Goal: Transaction & Acquisition: Purchase product/service

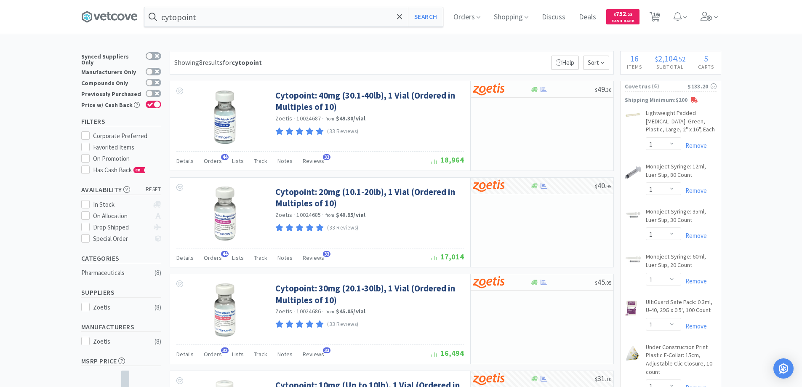
select select "1"
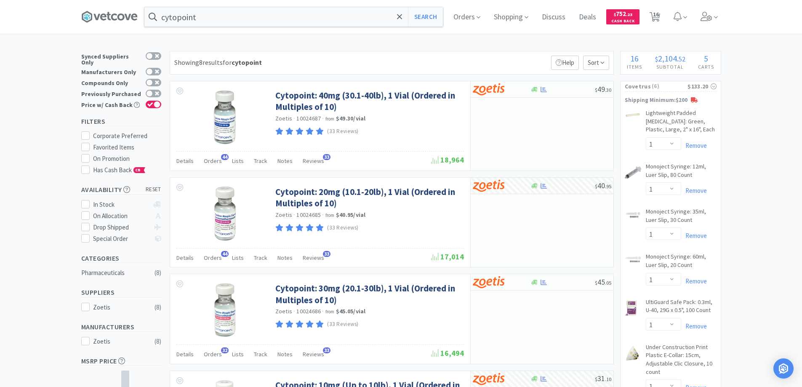
select select "1"
select select "6"
select select "4"
select select "1"
select select "2"
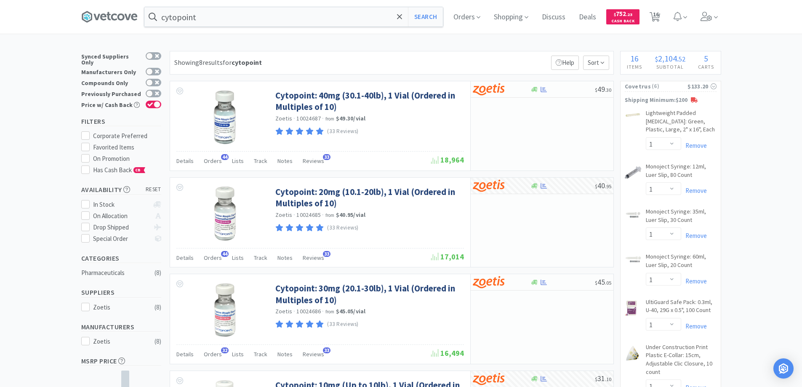
select select "1"
select select "2"
select select "1"
select select "10"
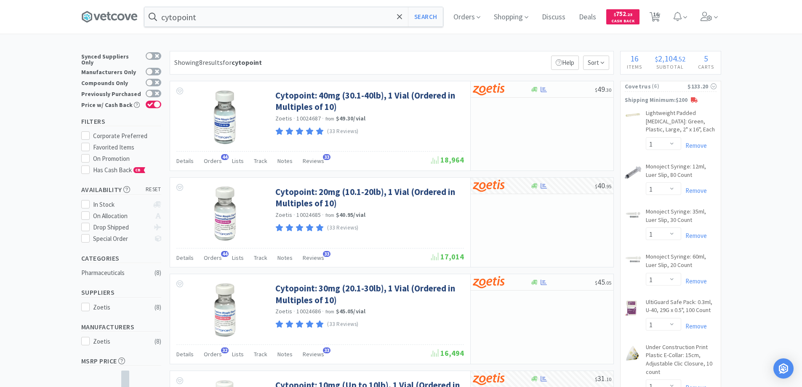
select select "1"
click at [402, 15] on icon at bounding box center [399, 17] width 5 height 8
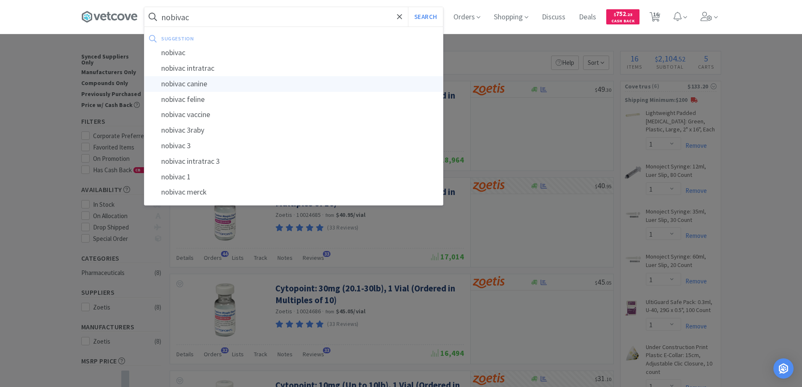
click at [202, 84] on div "nobivac canine" at bounding box center [293, 84] width 298 height 16
type input "nobivac canine"
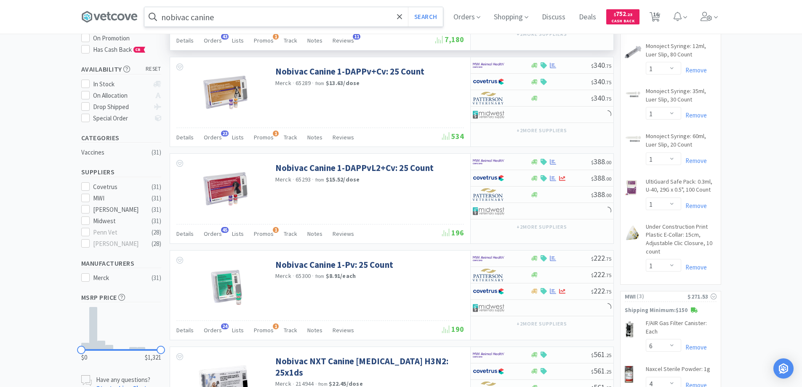
scroll to position [168, 0]
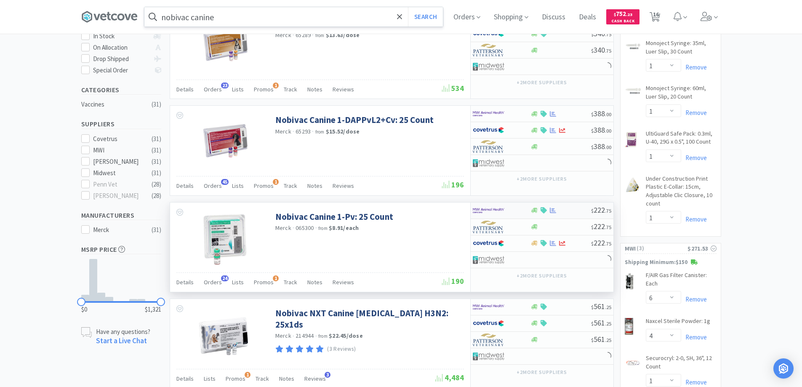
click at [513, 211] on div at bounding box center [496, 210] width 46 height 14
select select "1"
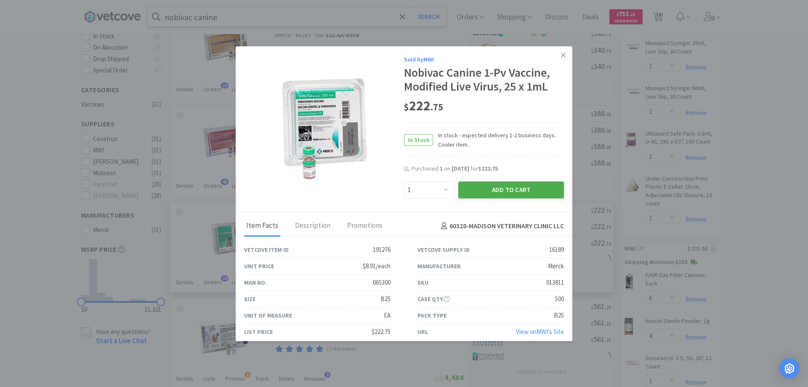
click at [491, 190] on button "Add to Cart" at bounding box center [511, 189] width 106 height 17
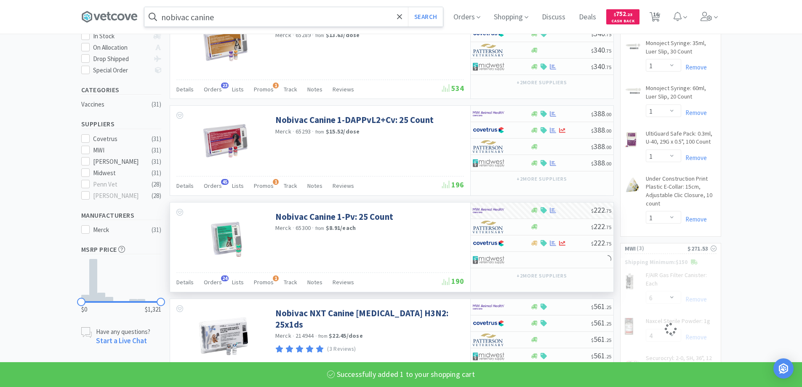
select select "1"
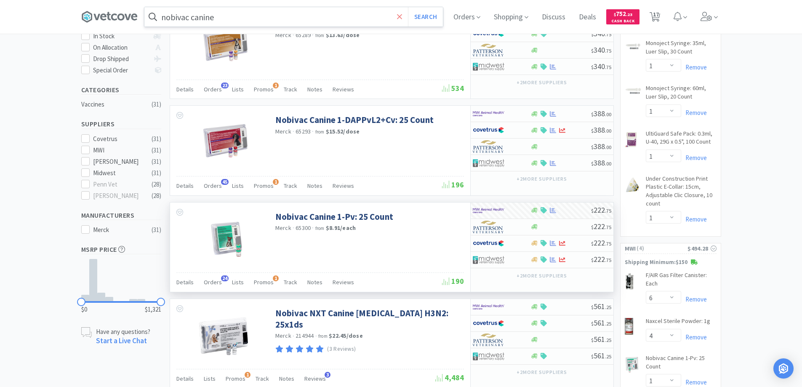
click at [399, 19] on icon at bounding box center [399, 17] width 5 height 8
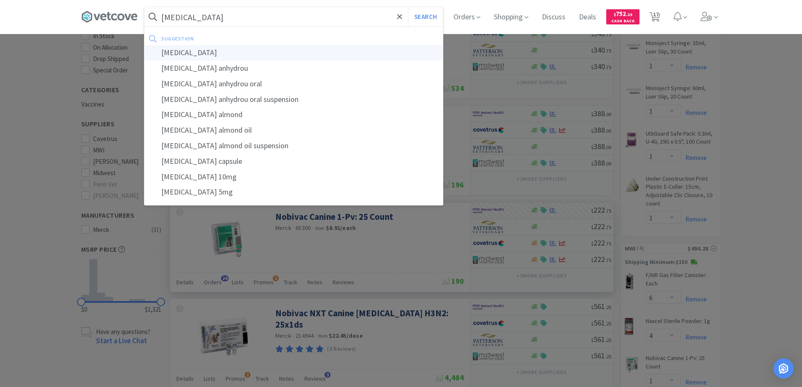
type input "[MEDICAL_DATA]"
click at [180, 53] on div "[MEDICAL_DATA]" at bounding box center [293, 53] width 298 height 16
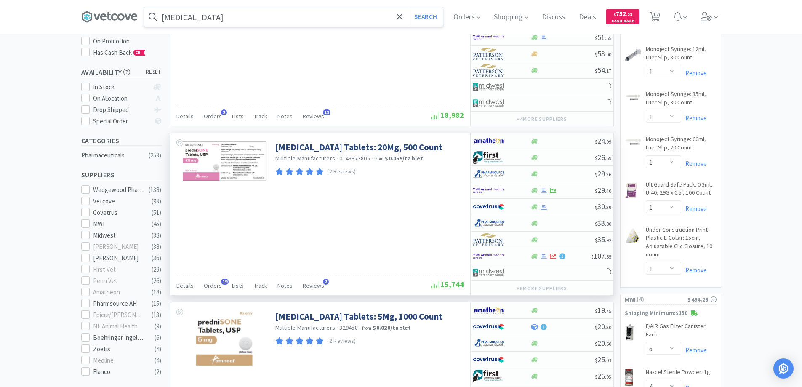
scroll to position [126, 0]
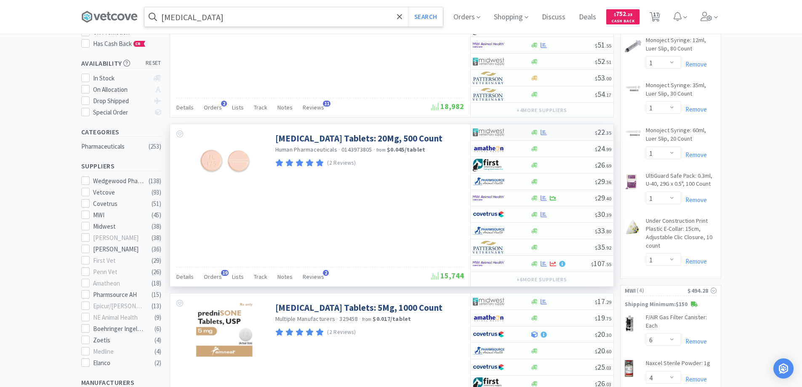
click at [511, 133] on div at bounding box center [496, 132] width 46 height 14
select select "1"
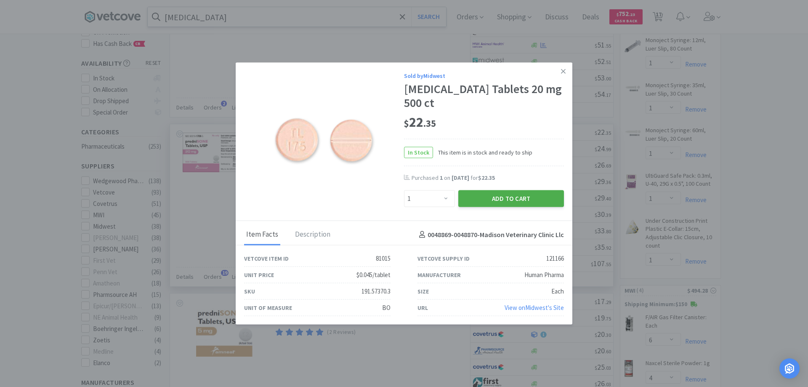
click at [492, 196] on button "Add to Cart" at bounding box center [511, 198] width 106 height 17
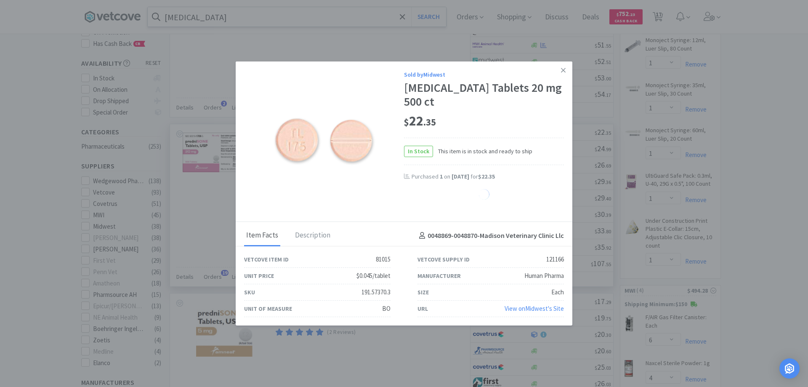
select select "1"
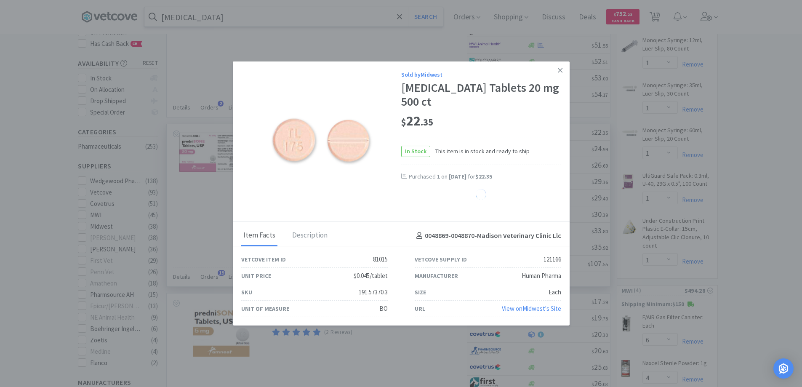
select select "2"
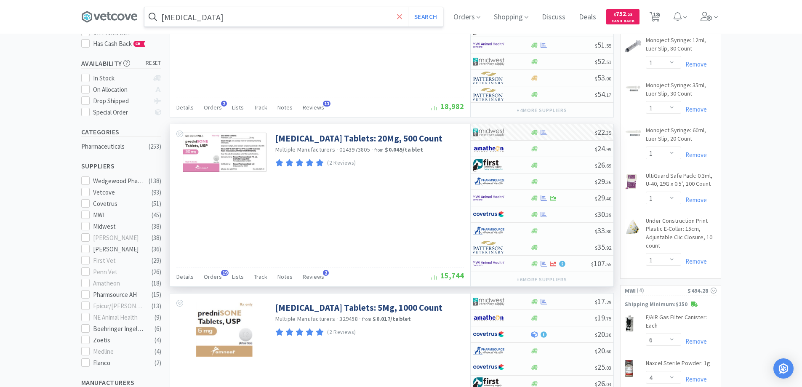
click at [401, 15] on icon at bounding box center [399, 16] width 5 height 5
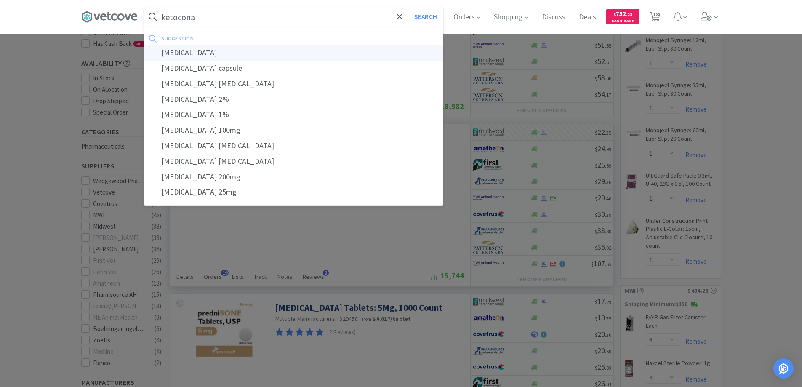
click at [184, 52] on div "[MEDICAL_DATA]" at bounding box center [293, 53] width 298 height 16
type input "[MEDICAL_DATA]"
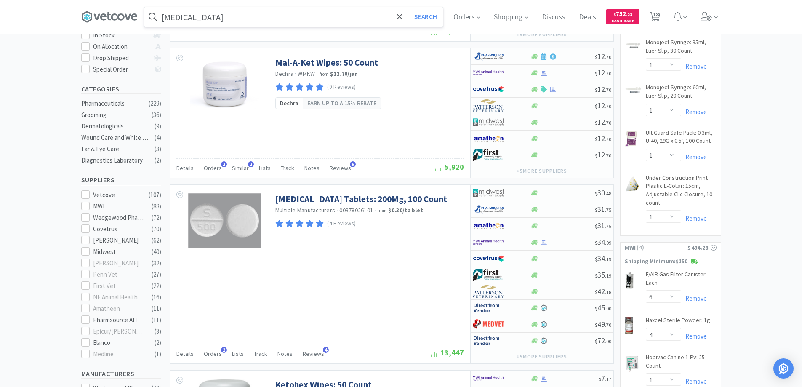
scroll to position [168, 0]
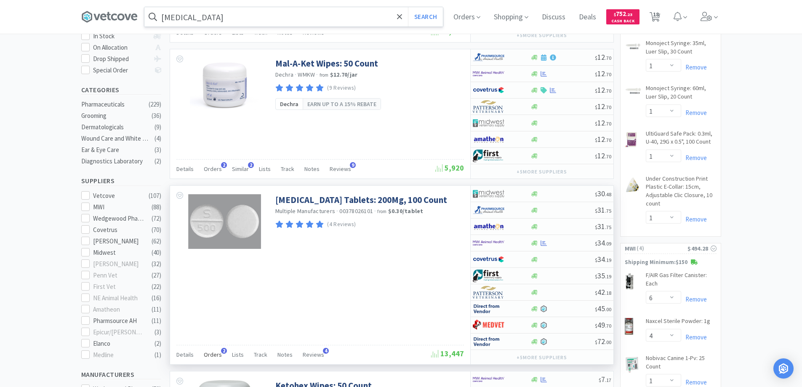
click at [221, 350] on span "2" at bounding box center [224, 351] width 6 height 6
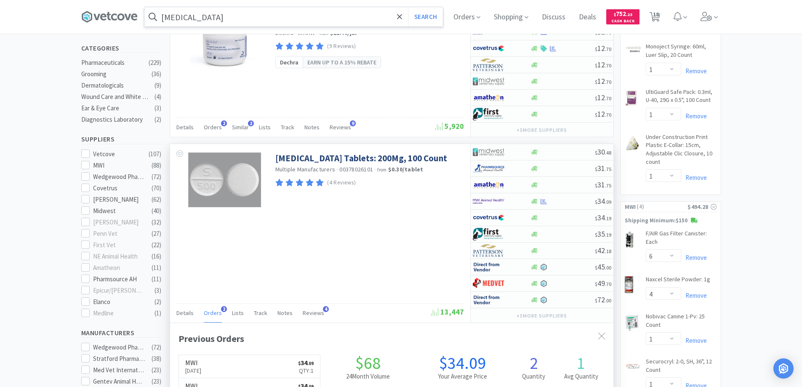
scroll to position [252, 0]
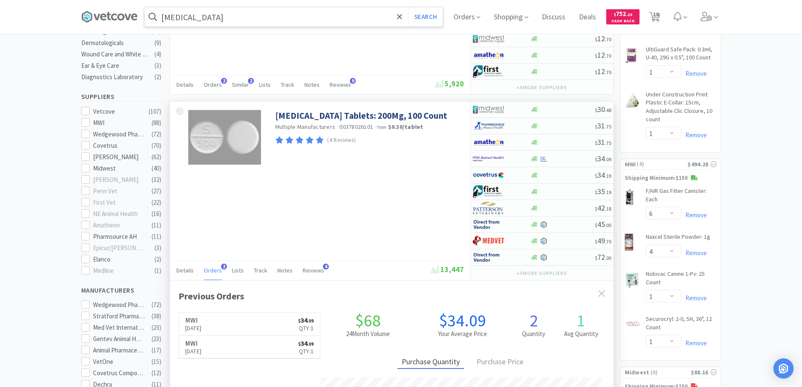
click at [221, 268] on span "2" at bounding box center [224, 266] width 6 height 6
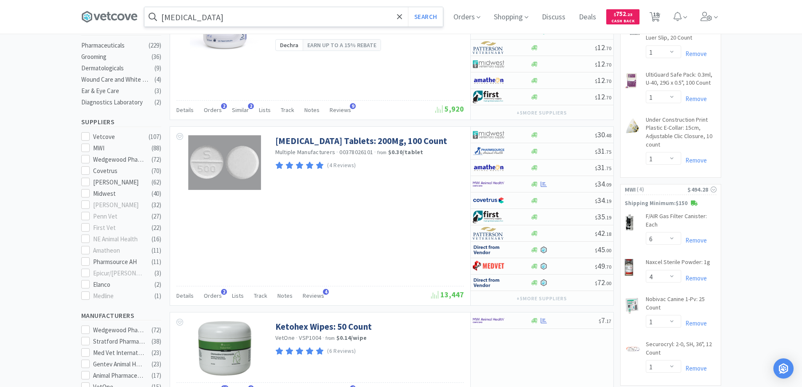
scroll to position [168, 0]
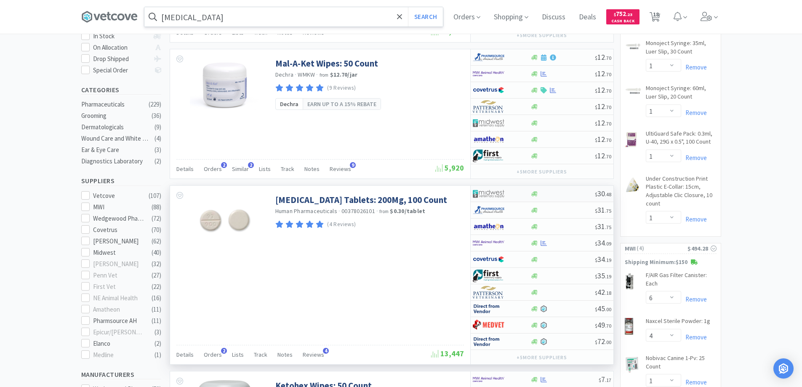
click at [513, 193] on div at bounding box center [496, 193] width 46 height 14
select select "1"
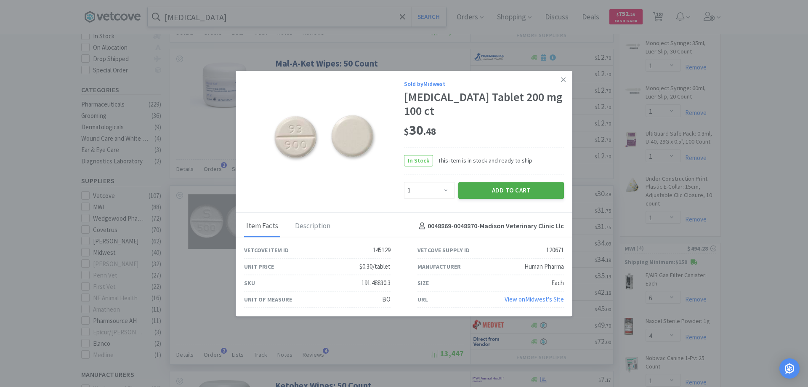
click at [511, 194] on button "Add to Cart" at bounding box center [511, 190] width 106 height 17
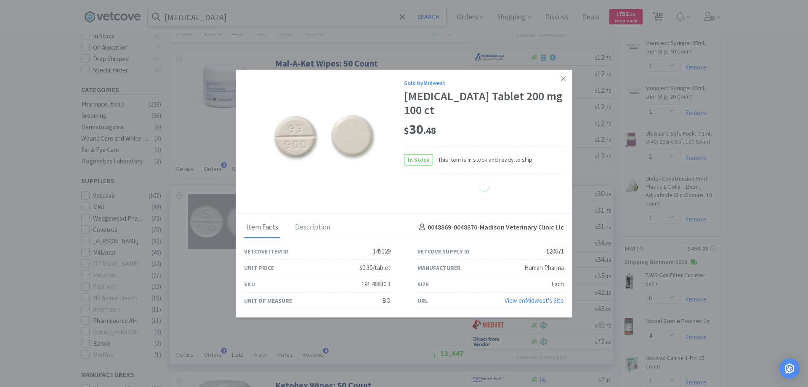
select select "1"
select select "2"
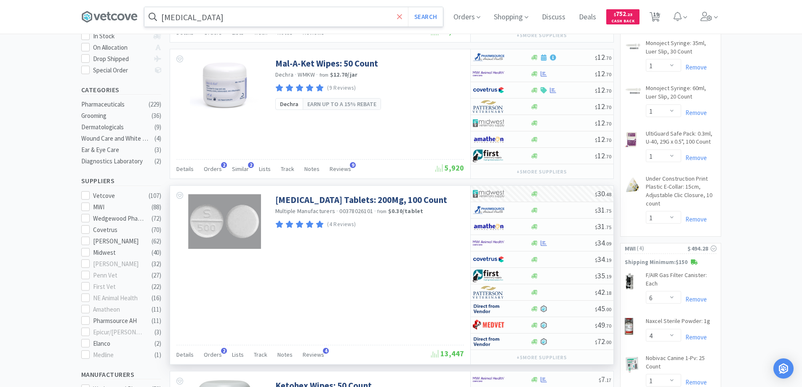
click at [401, 19] on icon at bounding box center [399, 17] width 5 height 8
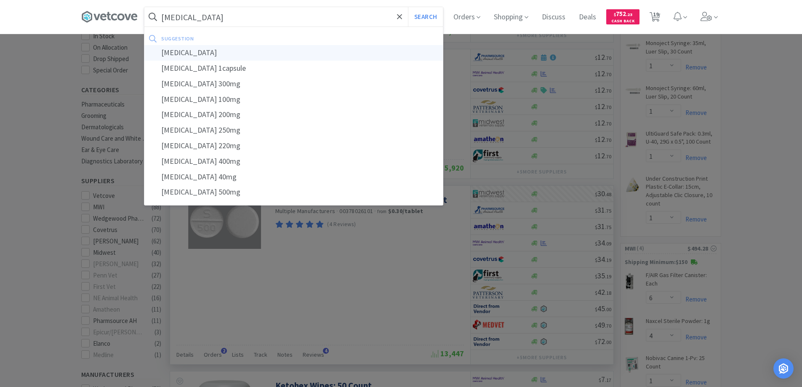
type input "[MEDICAL_DATA]"
click at [179, 54] on div "[MEDICAL_DATA]" at bounding box center [293, 53] width 298 height 16
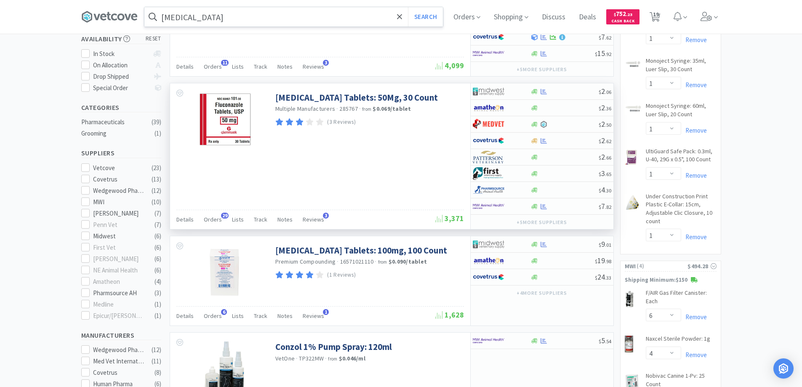
scroll to position [168, 0]
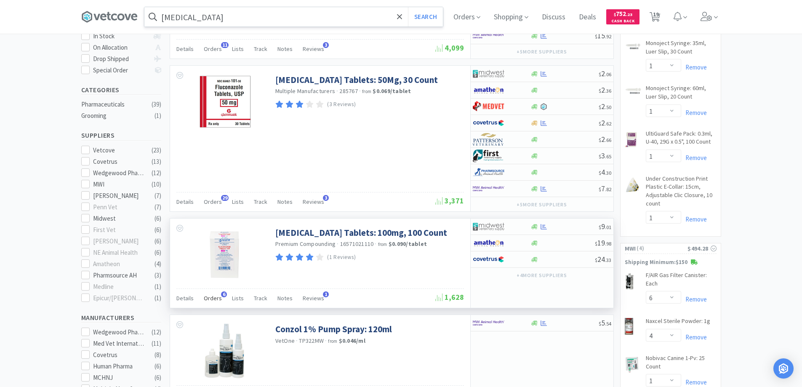
click at [221, 293] on span "6" at bounding box center [224, 294] width 6 height 6
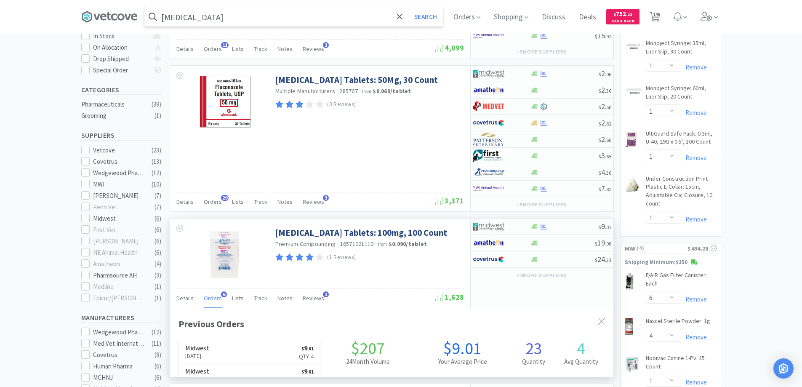
scroll to position [218, 443]
click at [221, 293] on span "6" at bounding box center [224, 294] width 6 height 6
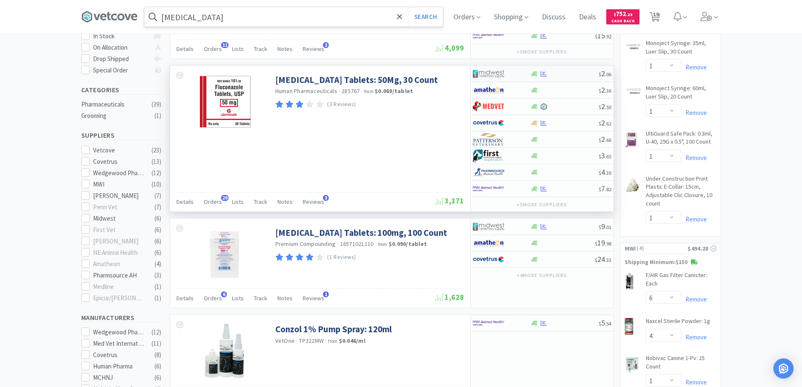
click at [515, 72] on div at bounding box center [496, 73] width 46 height 14
select select "1"
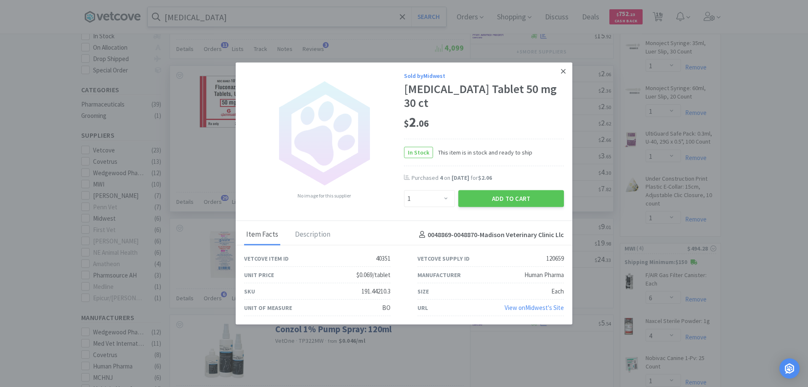
click at [563, 75] on icon at bounding box center [563, 71] width 5 height 8
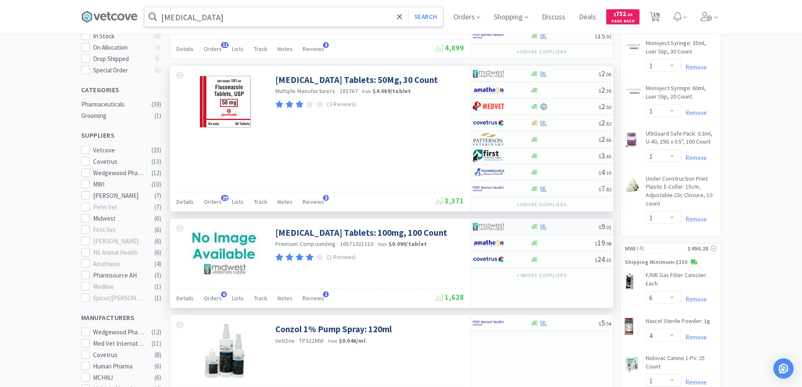
click at [509, 226] on div at bounding box center [496, 226] width 46 height 14
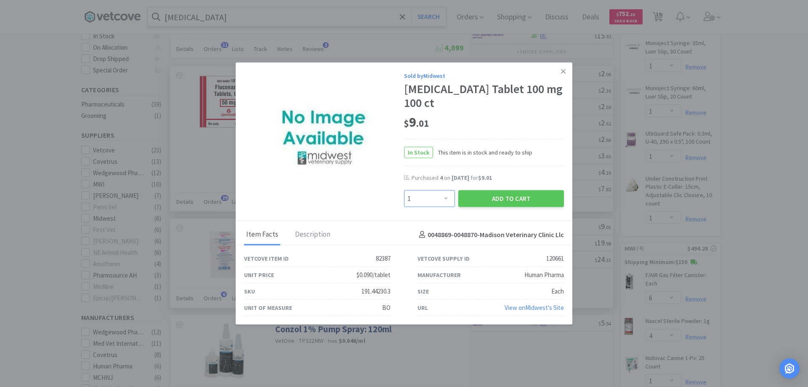
click at [447, 198] on select "Enter Quantity 1 2 3 4 5 6 7 8 9 10 11 12 13 14 15 16 17 18 19 20 Enter Quantity" at bounding box center [429, 198] width 51 height 17
select select "4"
click at [404, 190] on select "Enter Quantity 1 2 3 4 5 6 7 8 9 10 11 12 13 14 15 16 17 18 19 20 Enter Quantity" at bounding box center [429, 198] width 51 height 17
click at [493, 203] on button "Add to Cart" at bounding box center [511, 198] width 106 height 17
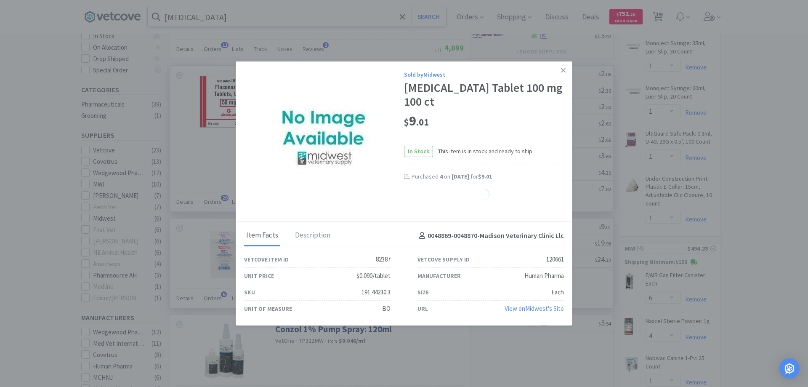
select select "4"
select select "2"
select select "1"
select select "2"
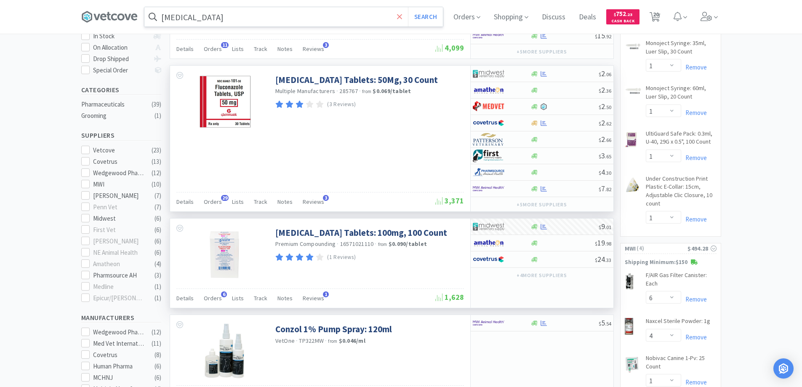
click at [400, 17] on icon at bounding box center [399, 17] width 5 height 8
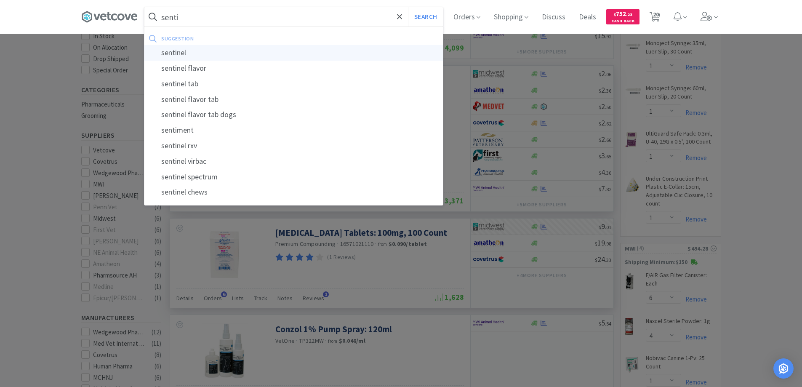
click at [173, 52] on div "sentinel" at bounding box center [293, 53] width 298 height 16
type input "sentinel"
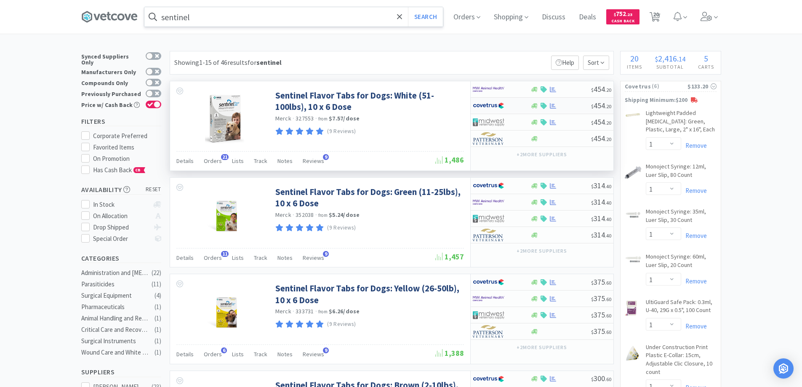
click at [516, 104] on div at bounding box center [496, 105] width 46 height 14
select select "1"
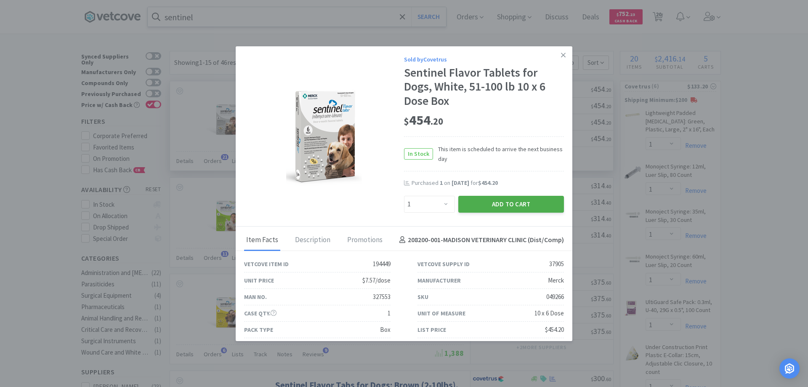
click at [494, 202] on button "Add to Cart" at bounding box center [511, 204] width 106 height 17
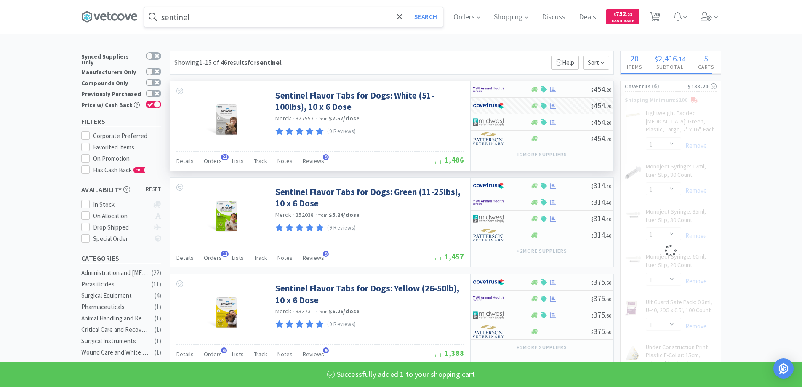
select select "1"
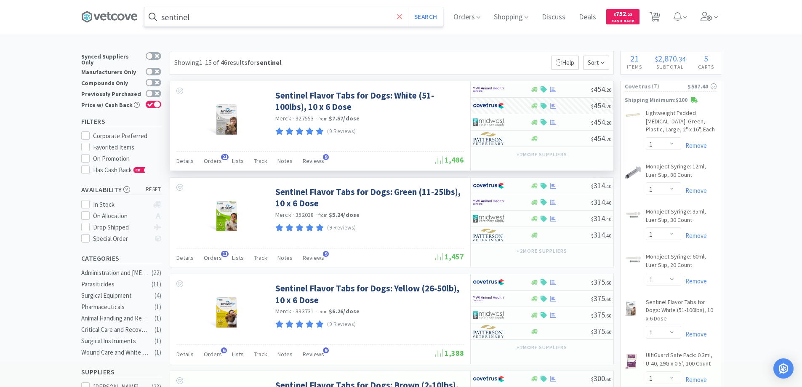
click at [399, 16] on icon at bounding box center [399, 17] width 5 height 8
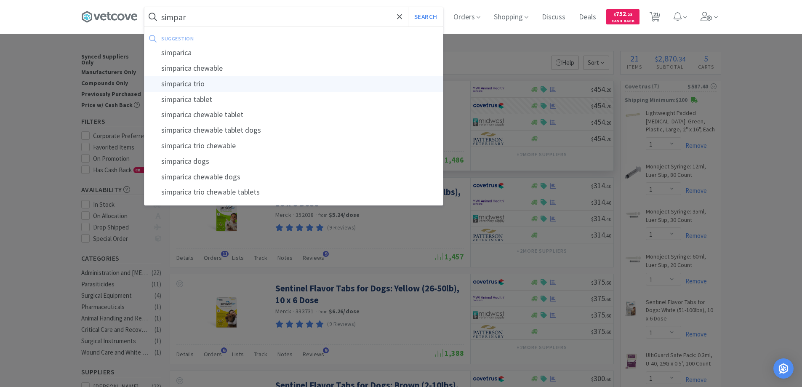
click at [190, 83] on div "simparica trio" at bounding box center [293, 84] width 298 height 16
type input "simparica trio"
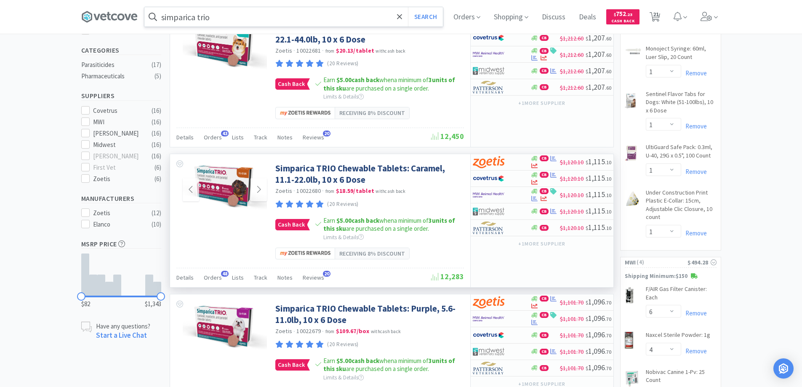
scroll to position [210, 0]
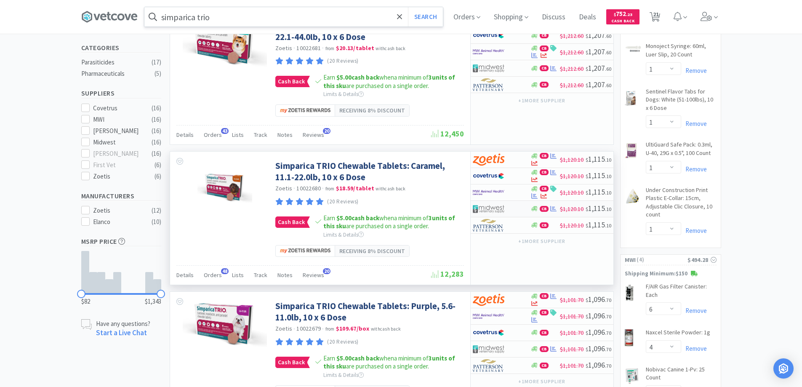
click at [509, 210] on div at bounding box center [496, 209] width 46 height 14
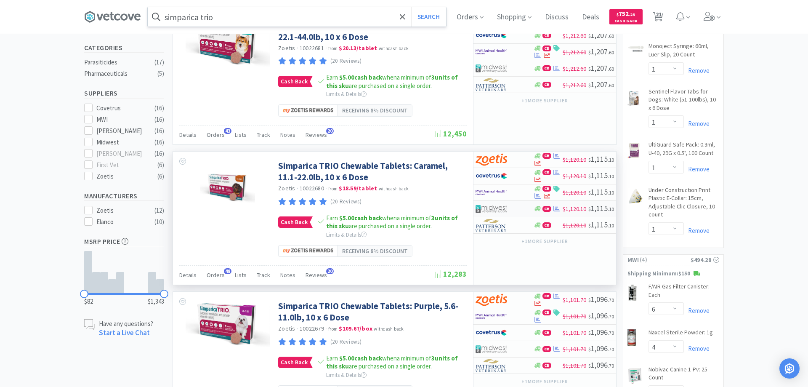
select select "1"
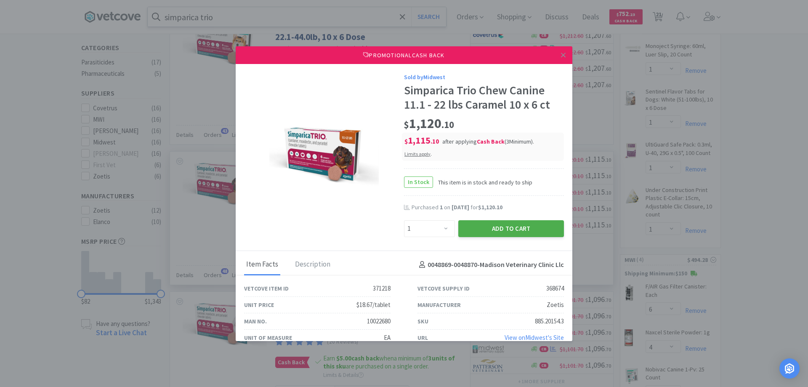
click at [487, 227] on button "Add to Cart" at bounding box center [511, 228] width 106 height 17
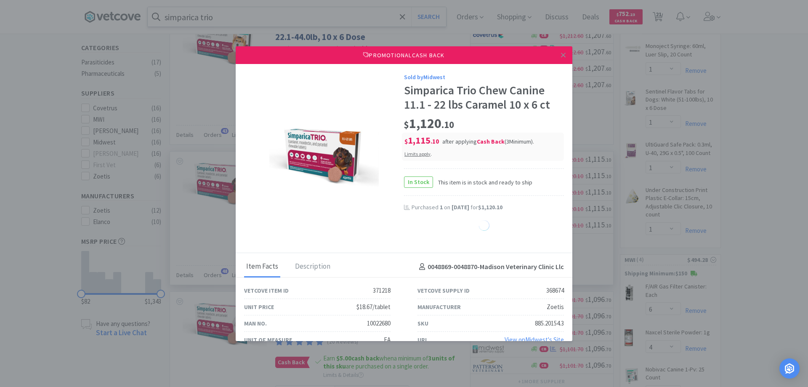
select select "1"
select select "2"
select select "1"
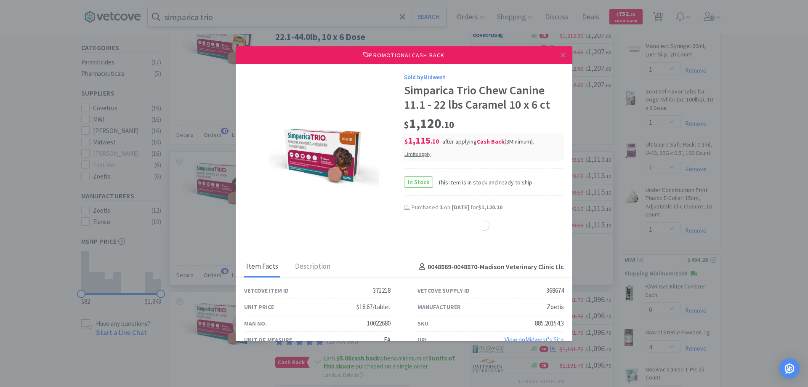
select select "1"
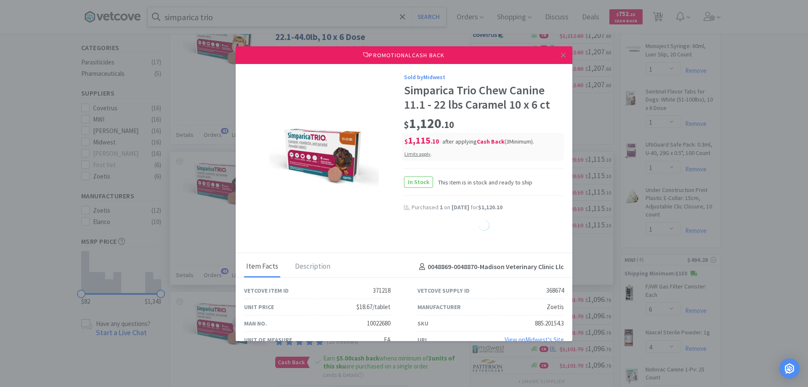
select select "1"
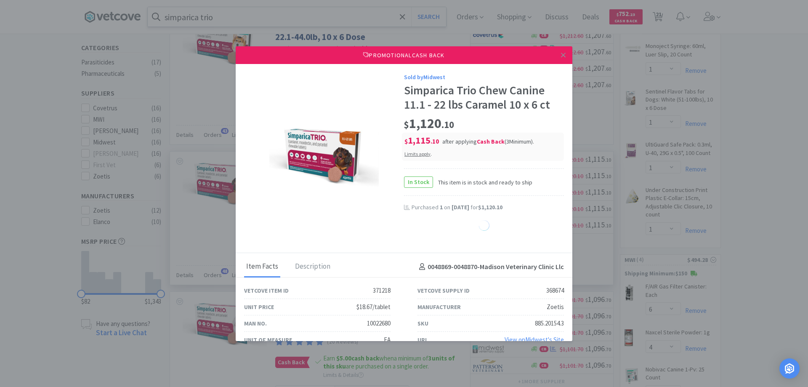
select select "1"
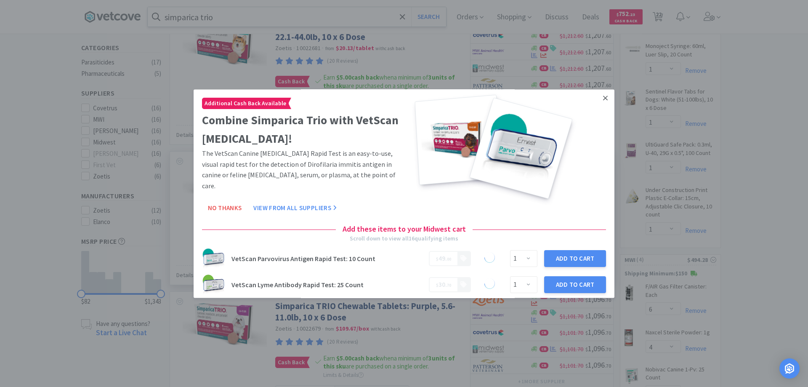
click at [603, 96] on icon at bounding box center [605, 98] width 5 height 8
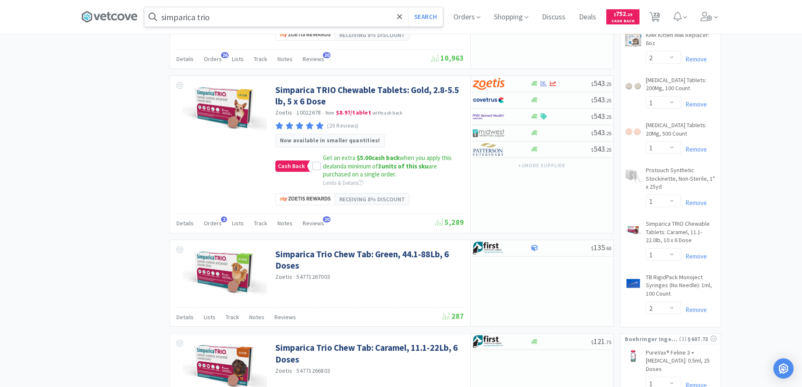
scroll to position [715, 0]
click at [402, 15] on icon at bounding box center [399, 17] width 5 height 8
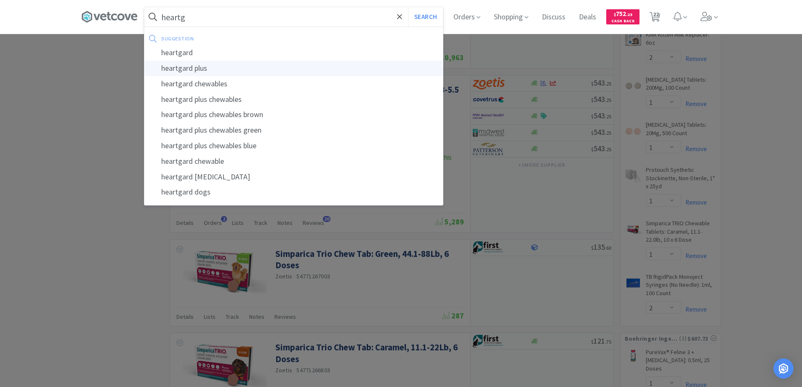
click at [174, 69] on div "heartgard plus" at bounding box center [293, 69] width 298 height 16
type input "heartgard plus"
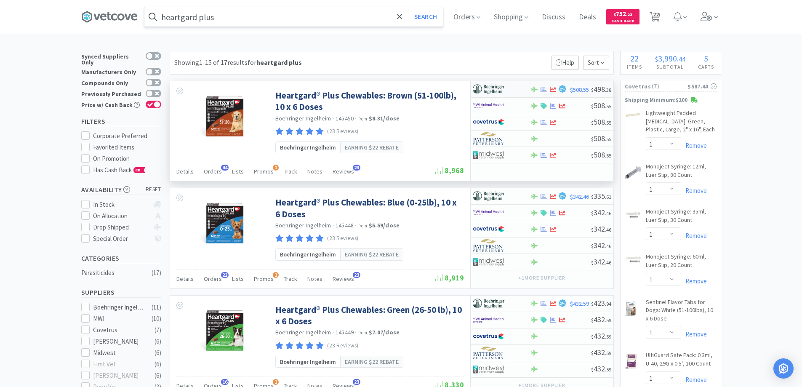
click at [516, 88] on div at bounding box center [496, 89] width 46 height 14
select select "1"
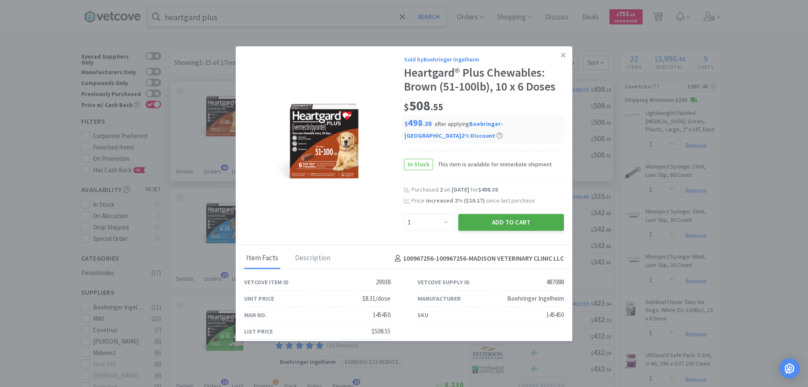
click at [493, 223] on button "Add to Cart" at bounding box center [511, 222] width 106 height 17
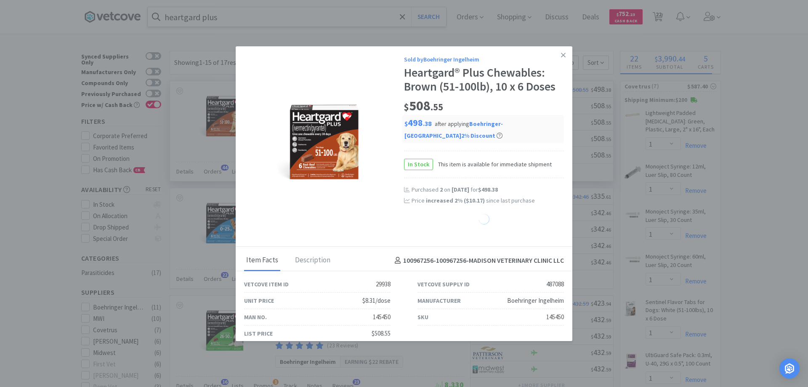
select select "1"
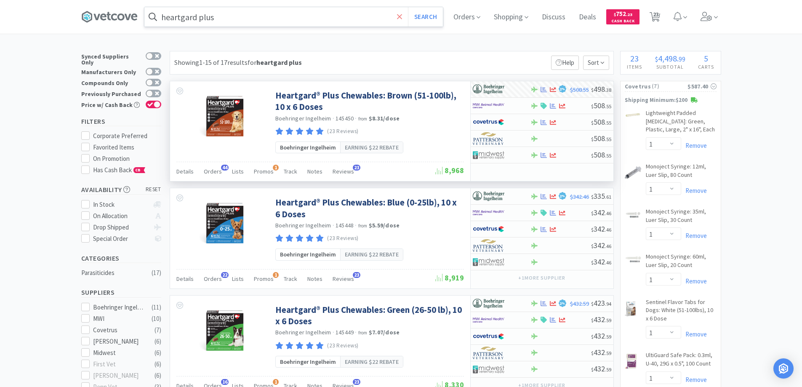
click at [402, 16] on icon at bounding box center [399, 16] width 5 height 5
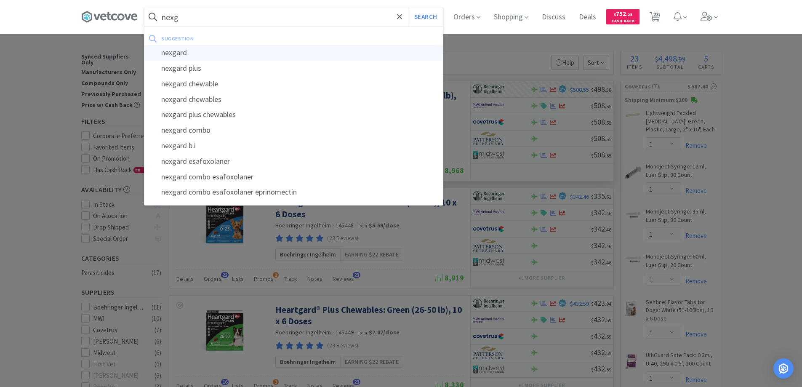
click at [178, 52] on div "nexgard" at bounding box center [293, 53] width 298 height 16
type input "nexgard"
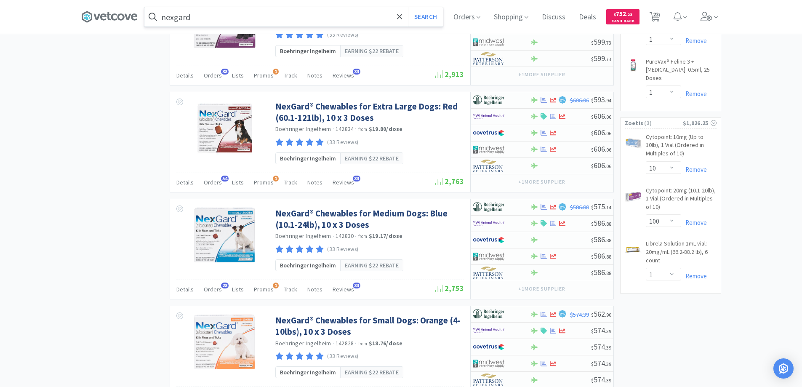
scroll to position [1178, 0]
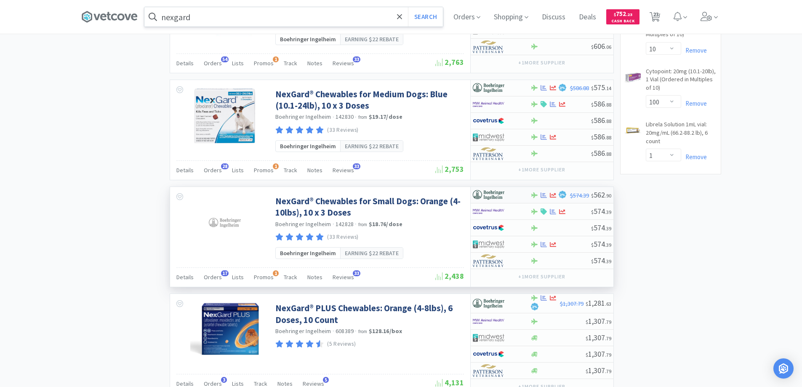
click at [514, 197] on div at bounding box center [496, 195] width 46 height 14
select select "1"
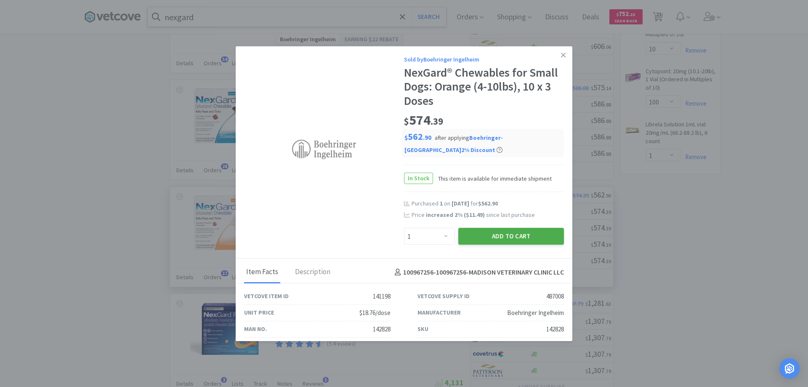
click at [486, 236] on button "Add to Cart" at bounding box center [511, 236] width 106 height 17
select select "1"
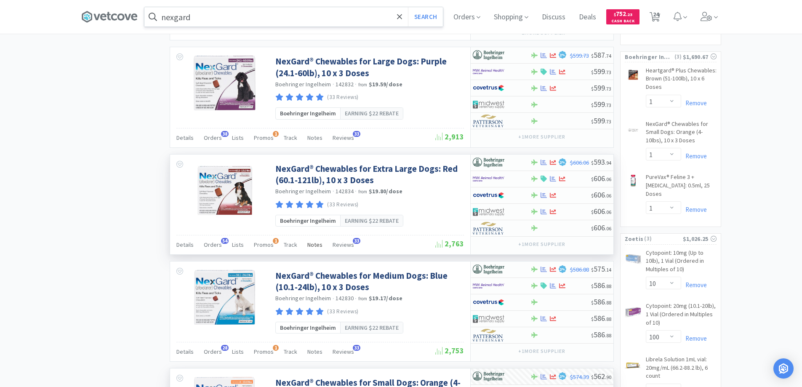
scroll to position [968, 0]
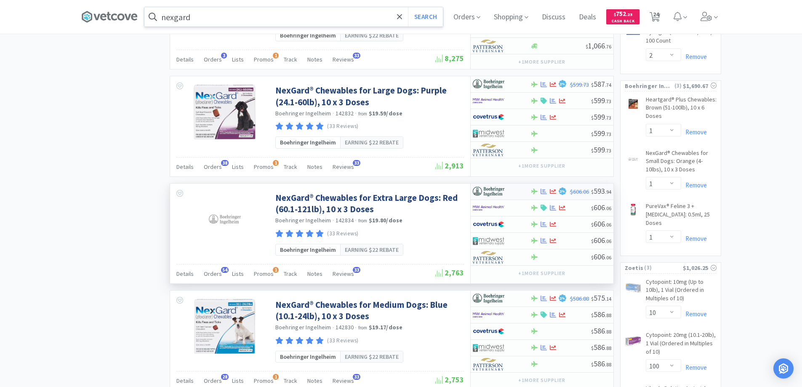
click at [517, 190] on div at bounding box center [496, 191] width 46 height 14
select select "1"
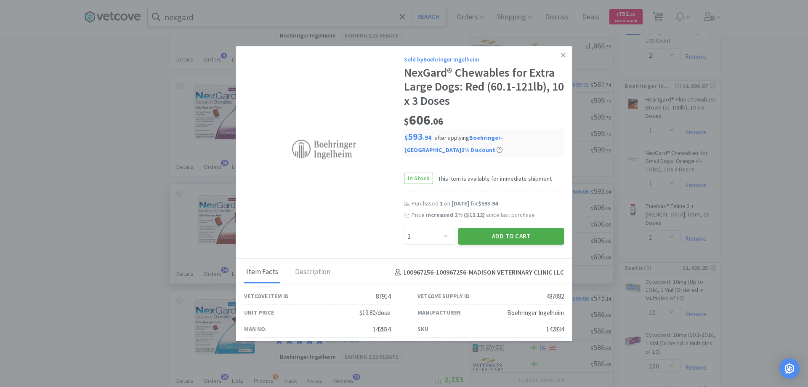
click at [493, 236] on button "Add to Cart" at bounding box center [511, 236] width 106 height 17
select select "1"
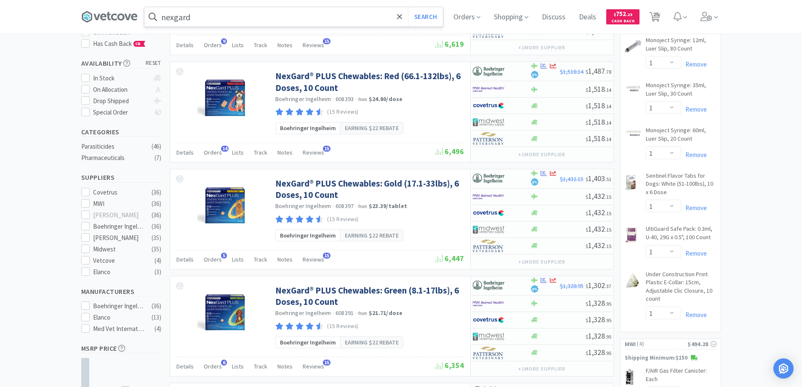
scroll to position [0, 0]
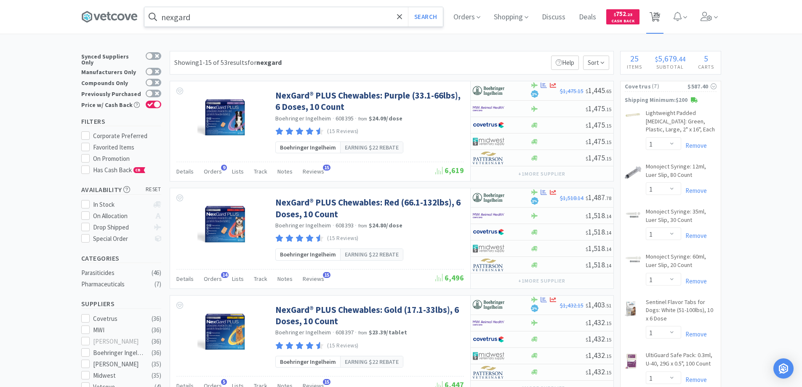
click at [659, 16] on span "25" at bounding box center [656, 14] width 6 height 34
select select "1"
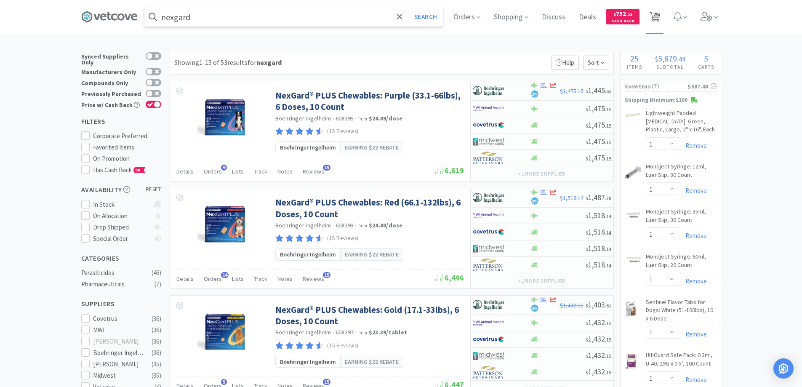
select select "10"
select select "1"
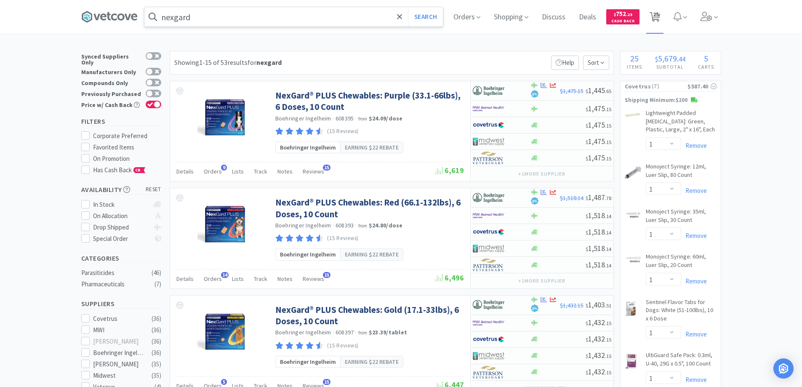
select select "1"
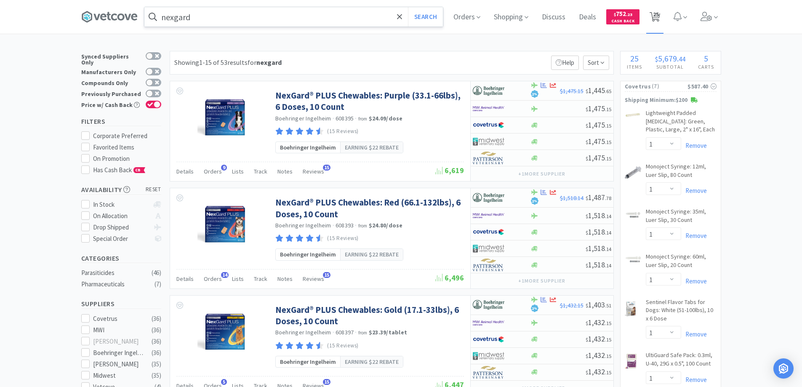
select select "6"
select select "4"
select select "1"
select select "4"
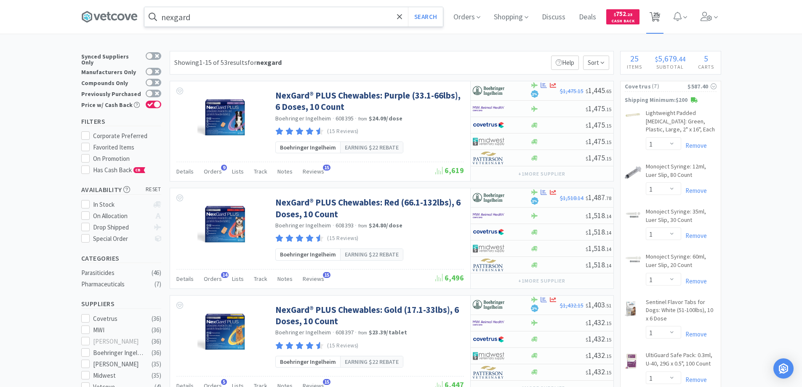
select select "2"
select select "1"
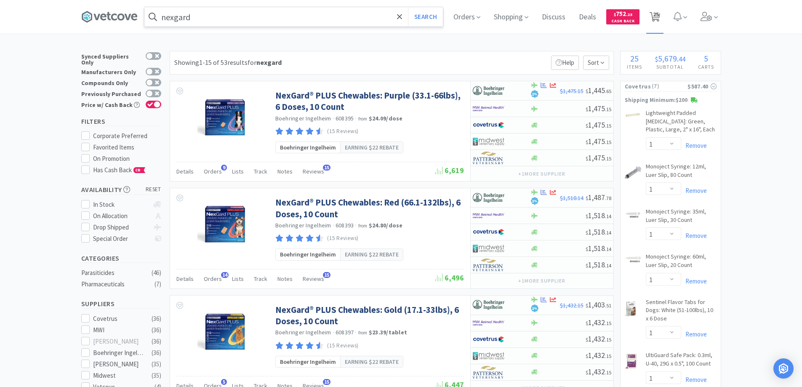
select select "2"
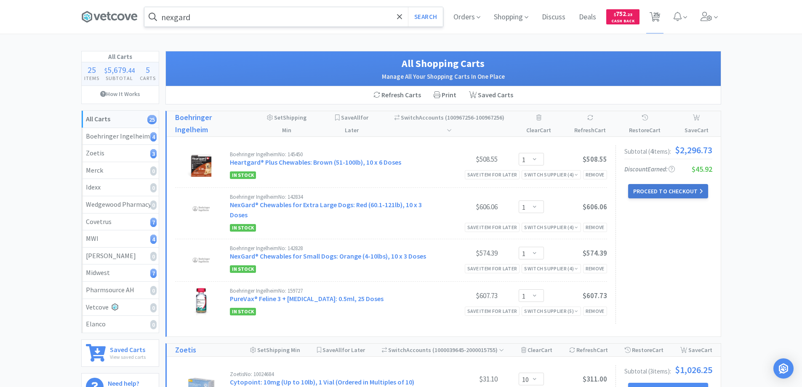
click at [646, 191] on button "Proceed to Checkout" at bounding box center [668, 191] width 80 height 14
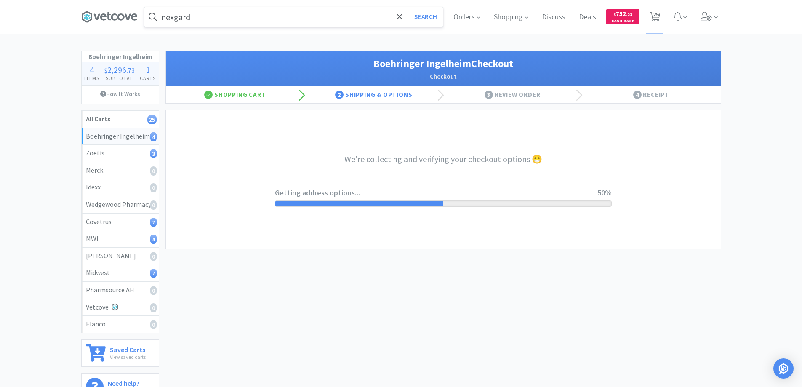
select select "invoice"
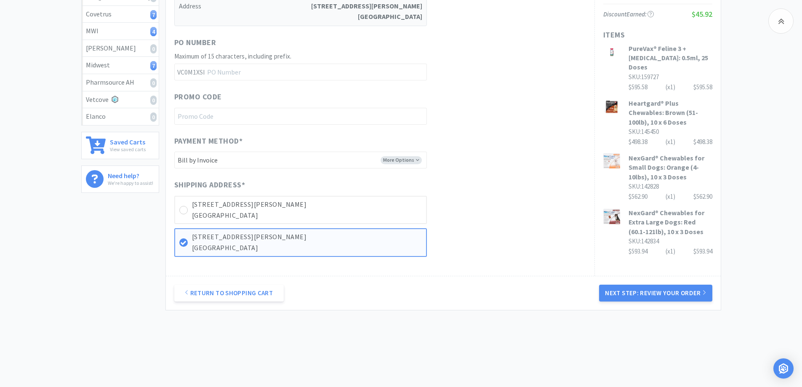
scroll to position [210, 0]
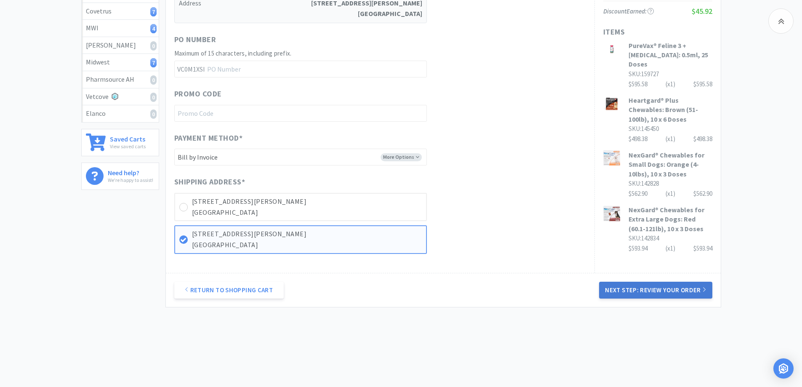
click at [643, 288] on button "Next Step: Review Your Order" at bounding box center [655, 290] width 113 height 17
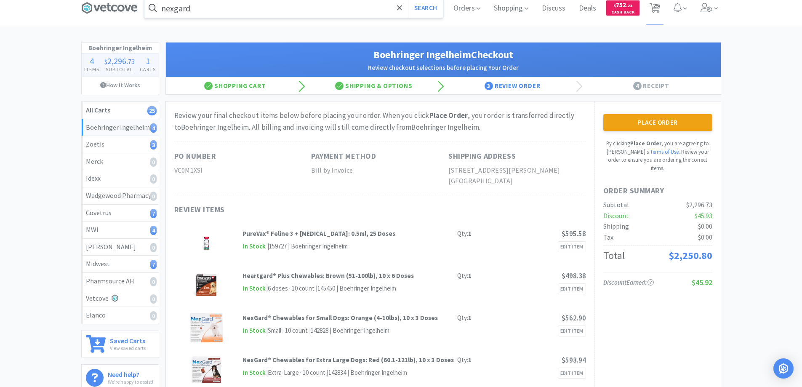
scroll to position [0, 0]
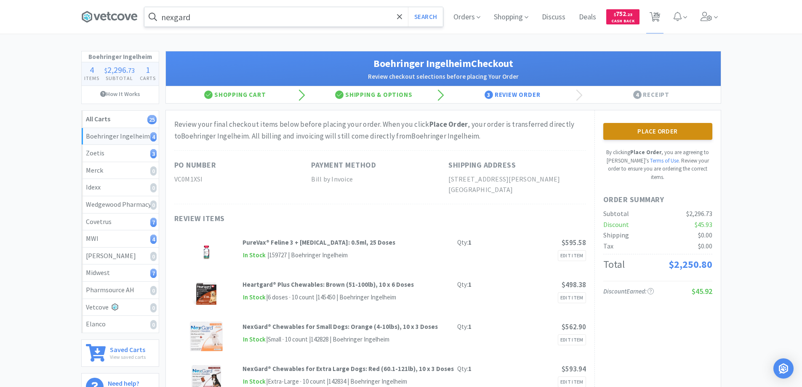
click at [638, 128] on button "Place Order" at bounding box center [657, 131] width 109 height 17
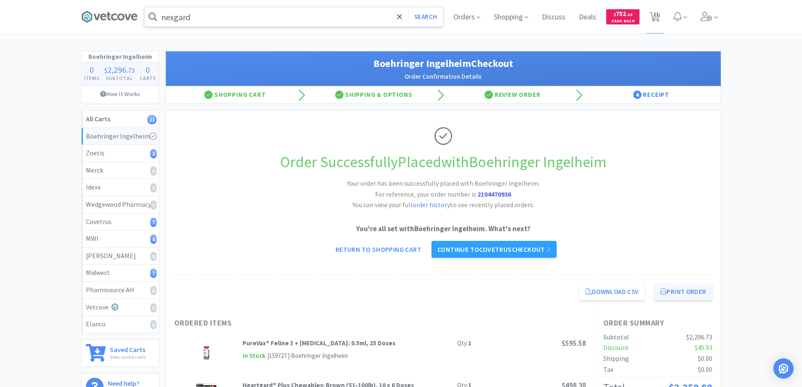
click at [677, 291] on button "Print Order" at bounding box center [683, 291] width 58 height 17
click at [653, 17] on span "21" at bounding box center [656, 14] width 6 height 34
select select "10"
select select "1"
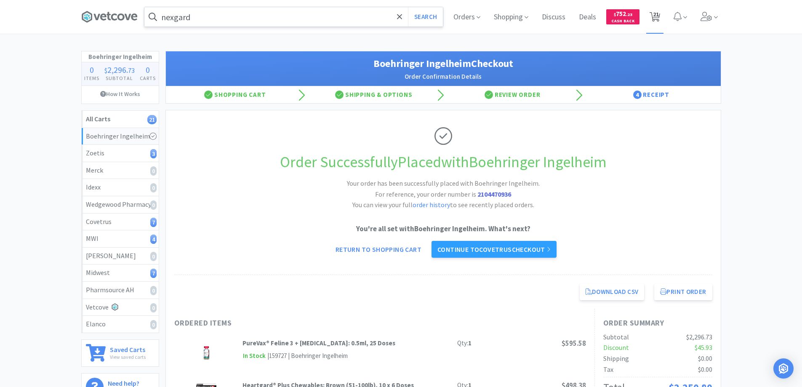
select select "1"
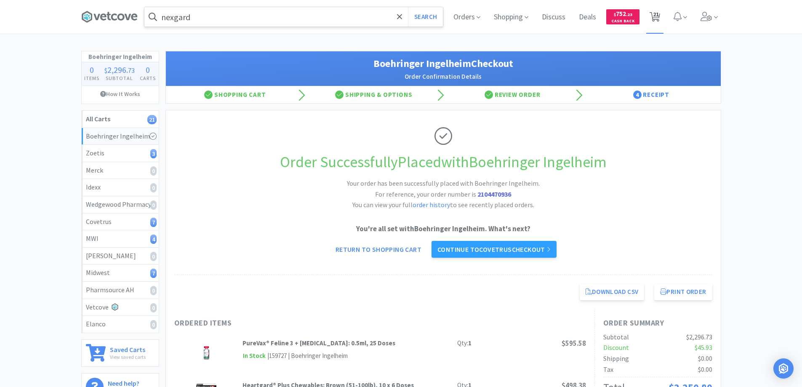
select select "1"
select select "6"
select select "4"
select select "1"
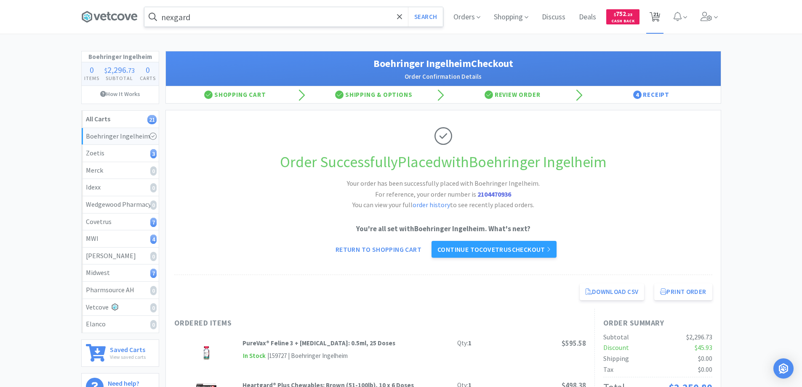
select select "1"
select select "4"
select select "2"
select select "1"
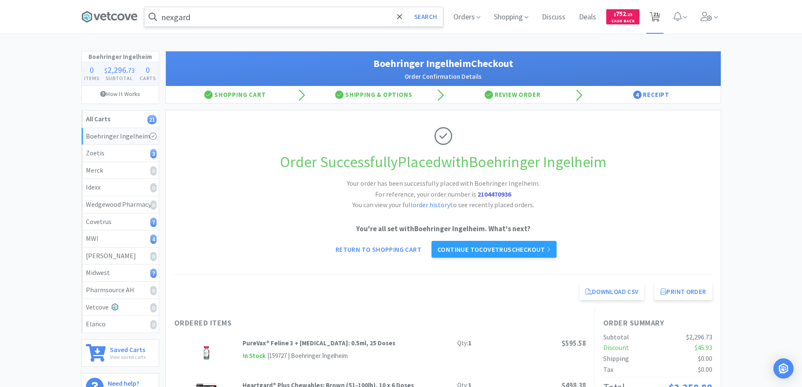
select select "1"
select select "2"
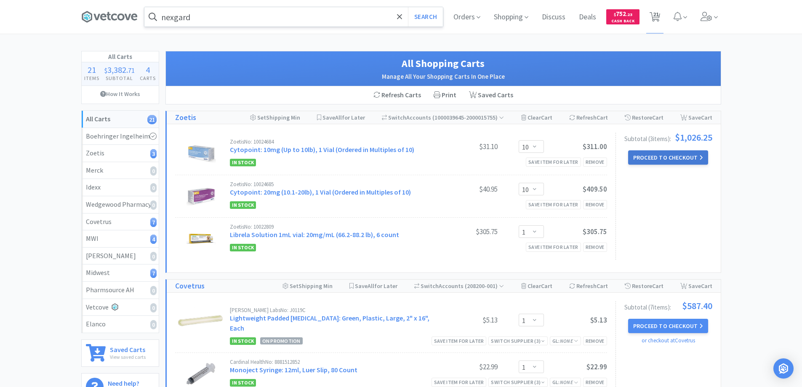
click at [648, 157] on button "Proceed to Checkout" at bounding box center [668, 157] width 80 height 14
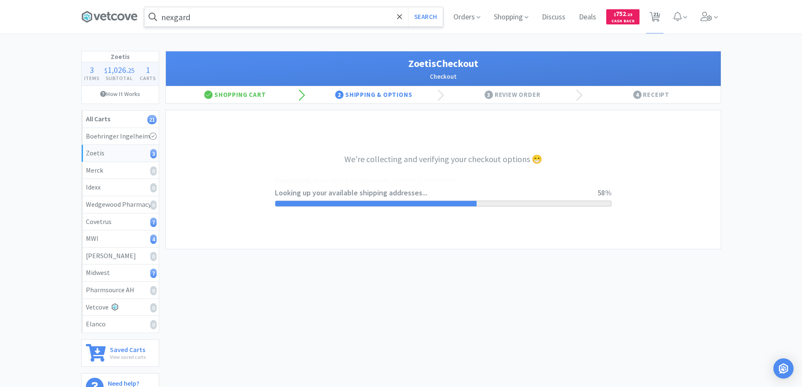
select select "invoice"
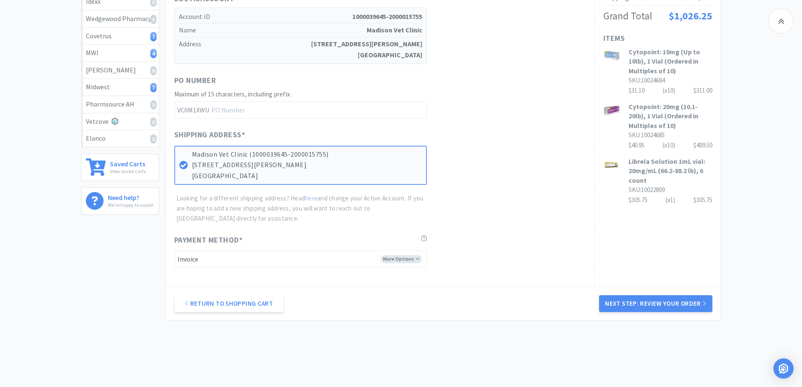
scroll to position [206, 0]
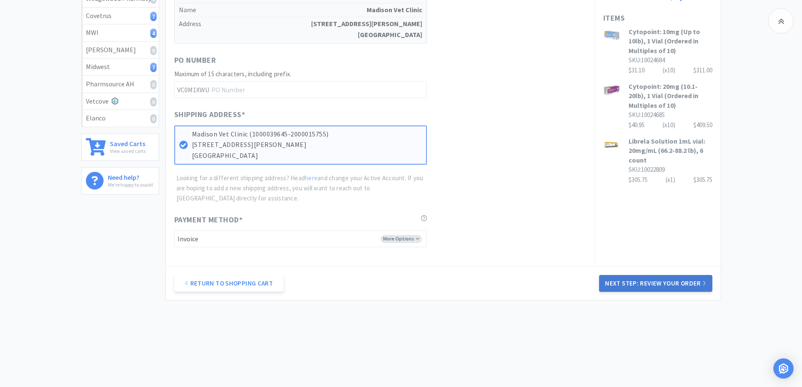
click at [642, 283] on button "Next Step: Review Your Order" at bounding box center [655, 283] width 113 height 17
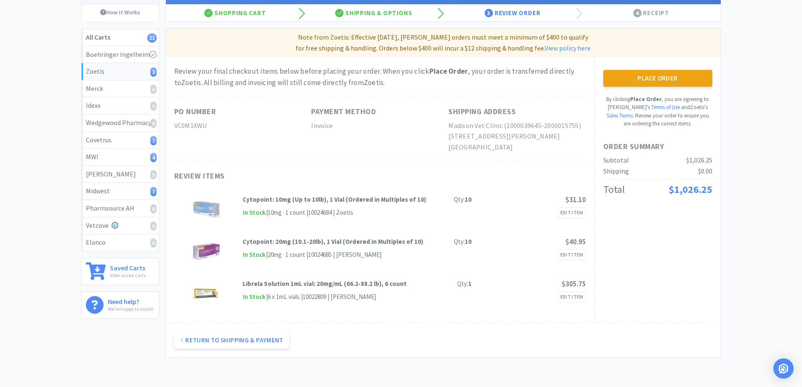
scroll to position [84, 0]
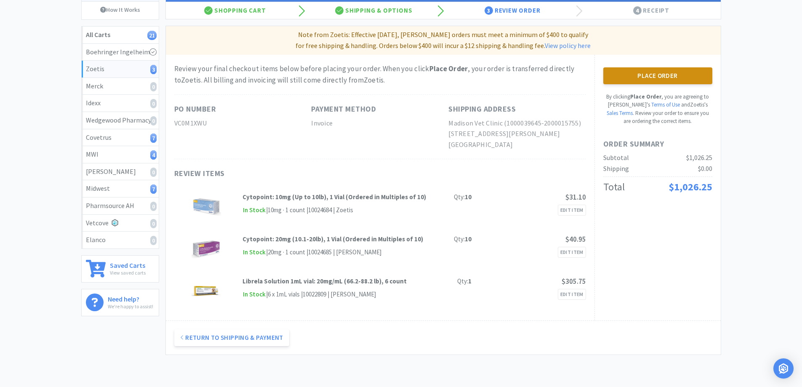
click at [648, 77] on button "Place Order" at bounding box center [657, 75] width 109 height 17
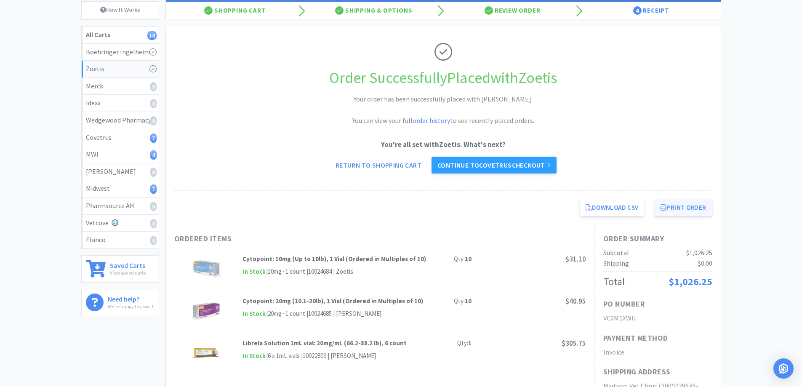
click at [675, 206] on button "Print Order" at bounding box center [683, 207] width 58 height 17
click at [678, 209] on button "Print Order" at bounding box center [683, 207] width 58 height 17
click at [675, 208] on button "Print Order" at bounding box center [683, 207] width 58 height 17
click at [480, 164] on link "Continue to Covetrus checkout" at bounding box center [493, 165] width 125 height 17
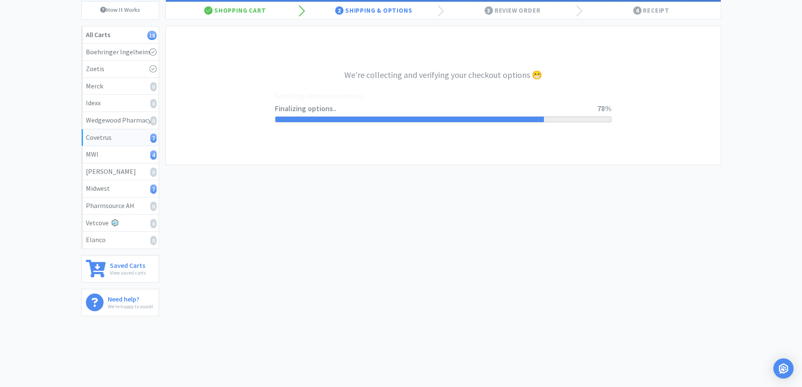
select select "ACCOUNT"
select select "cvt-standard-net"
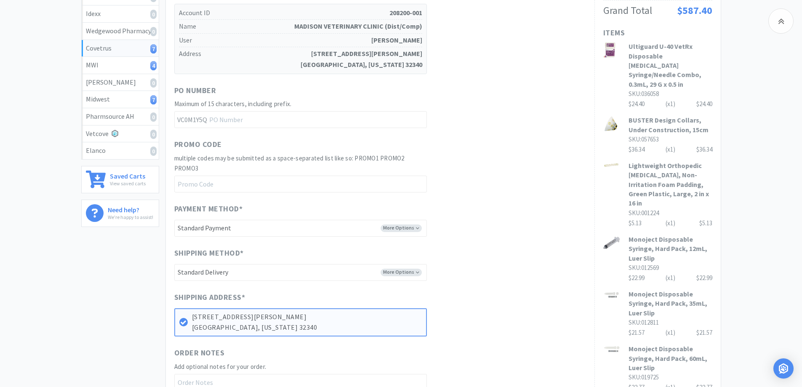
scroll to position [295, 0]
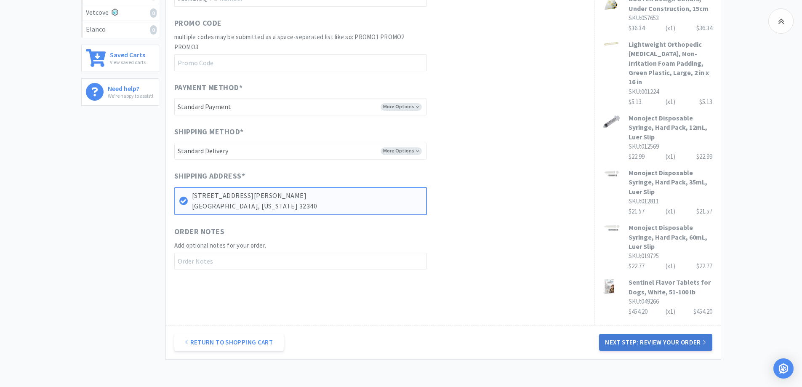
click at [616, 334] on button "Next Step: Review Your Order" at bounding box center [655, 342] width 113 height 17
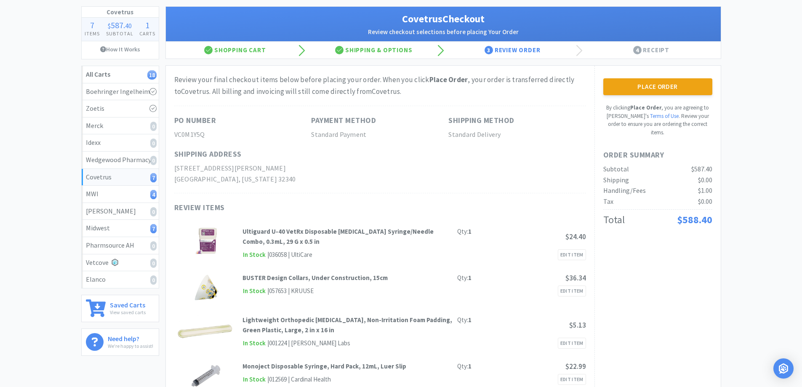
scroll to position [42, 0]
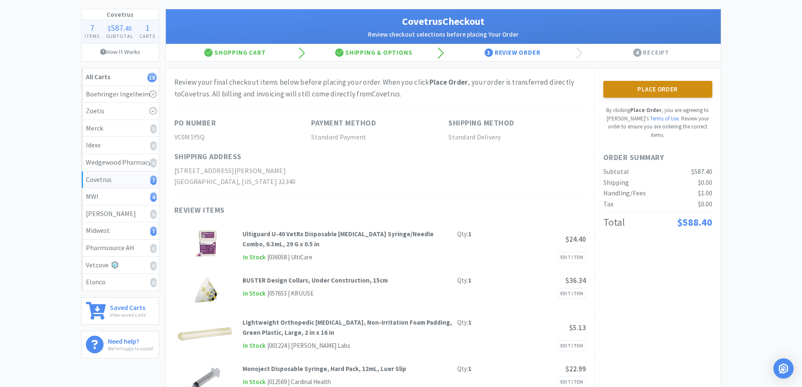
click at [657, 88] on button "Place Order" at bounding box center [657, 89] width 109 height 17
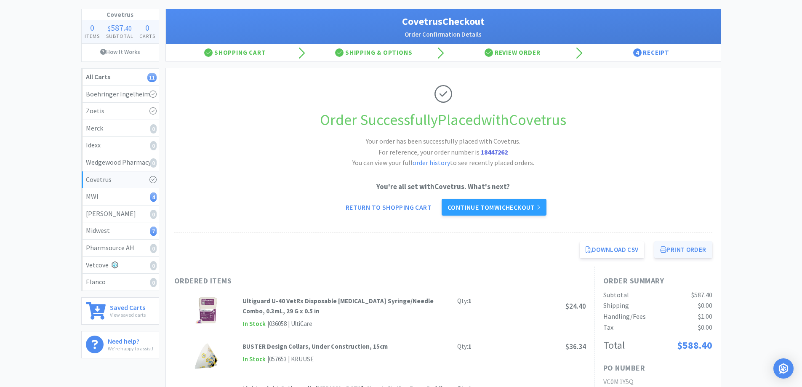
click at [677, 248] on button "Print Order" at bounding box center [683, 249] width 58 height 17
click at [675, 250] on button "Print Order" at bounding box center [683, 249] width 58 height 17
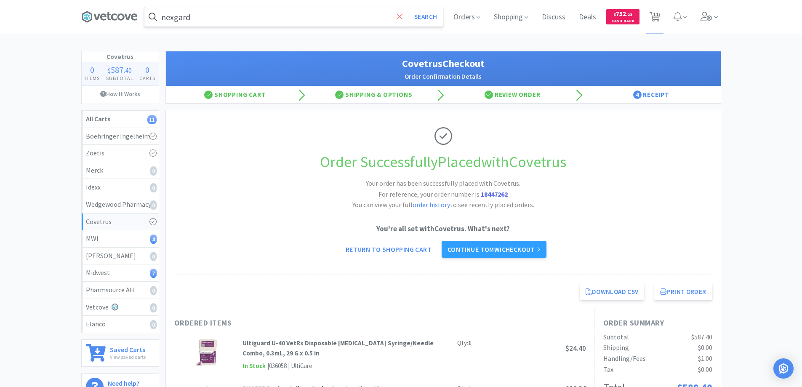
click at [398, 16] on icon at bounding box center [399, 16] width 5 height 5
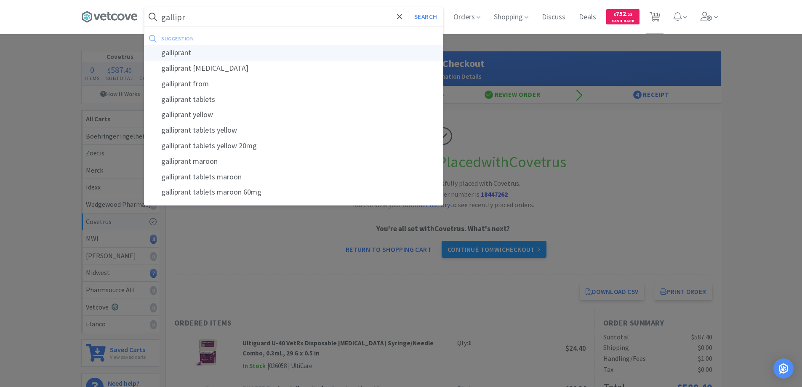
click at [181, 51] on div "galliprant" at bounding box center [293, 53] width 298 height 16
type input "galliprant"
select select "6"
select select "4"
select select "1"
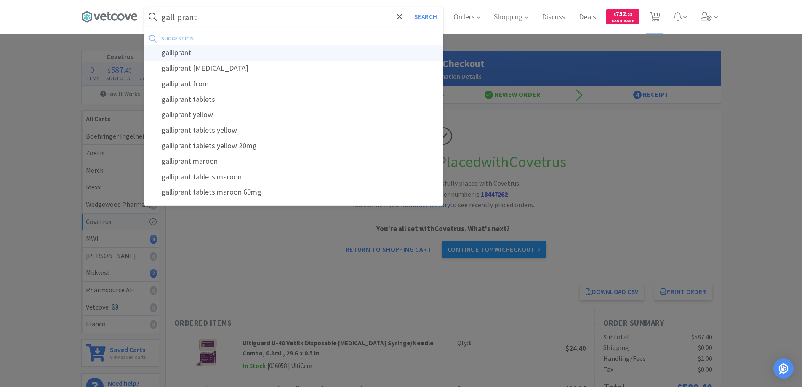
select select "1"
select select "4"
select select "2"
select select "1"
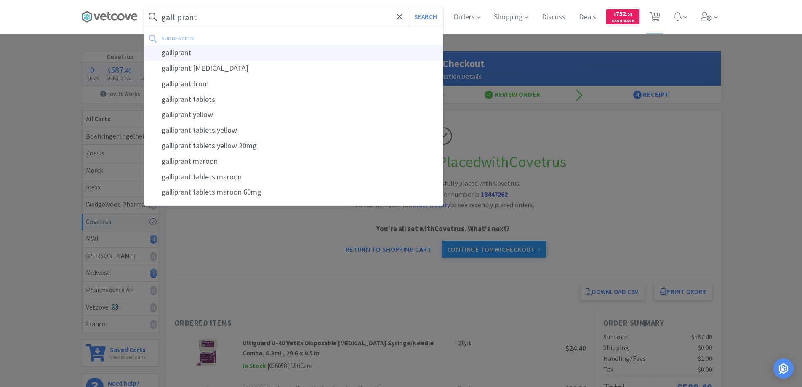
select select "1"
select select "2"
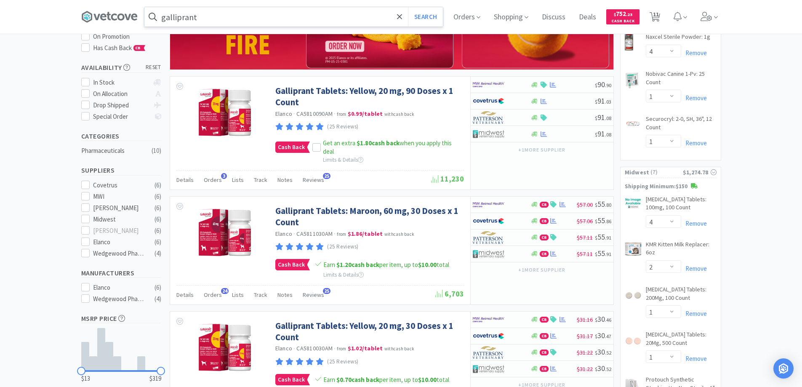
scroll to position [126, 0]
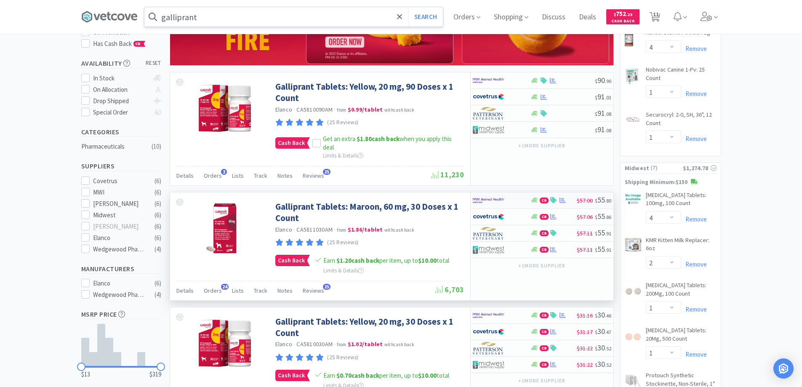
click at [516, 200] on div at bounding box center [496, 200] width 46 height 14
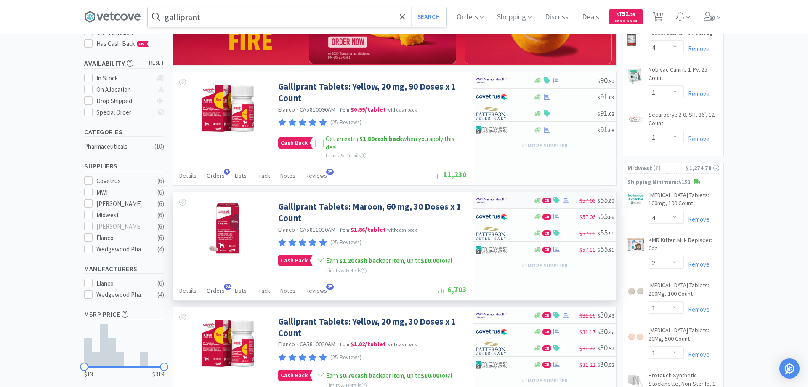
select select "1"
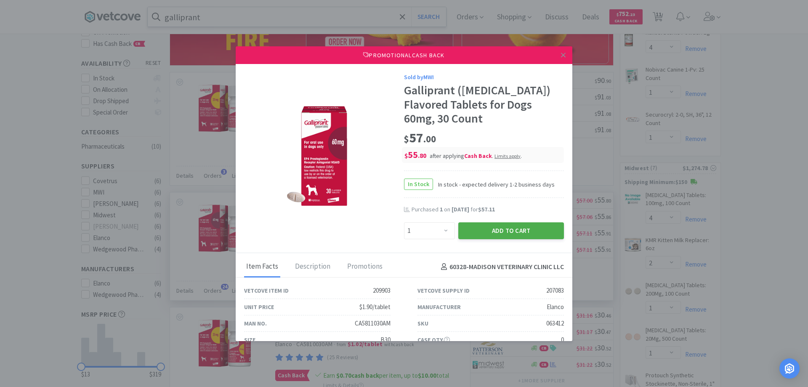
click at [496, 230] on button "Add to Cart" at bounding box center [511, 230] width 106 height 17
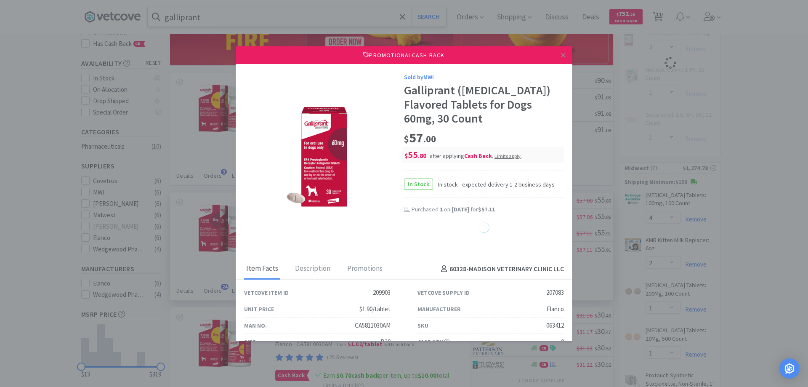
select select "1"
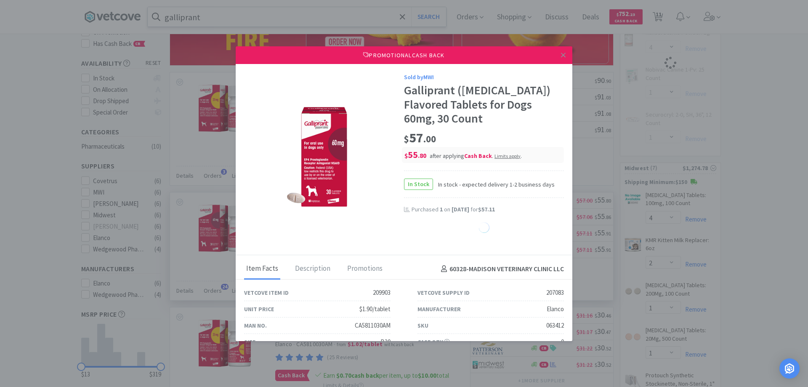
select select "1"
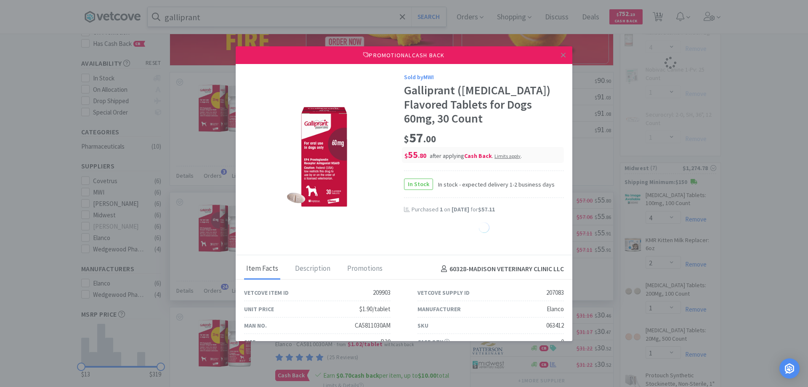
select select "1"
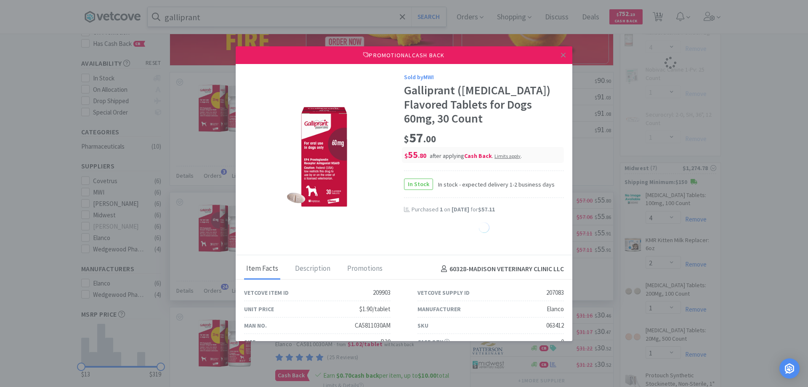
select select "1"
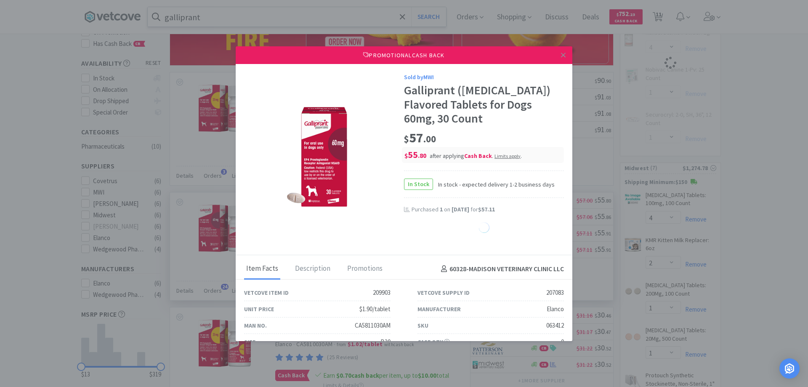
select select "1"
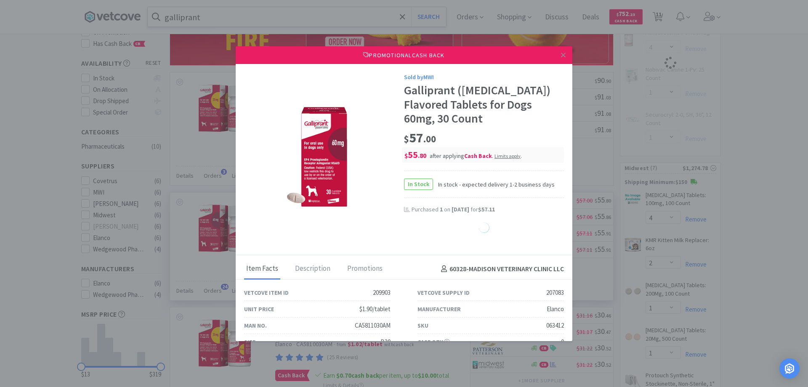
select select "1"
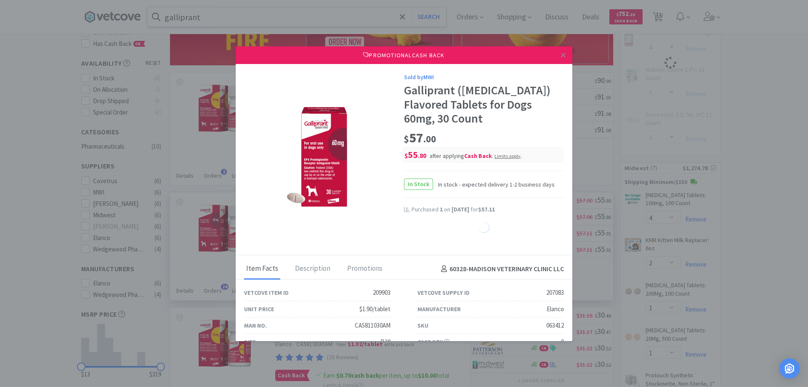
select select "1"
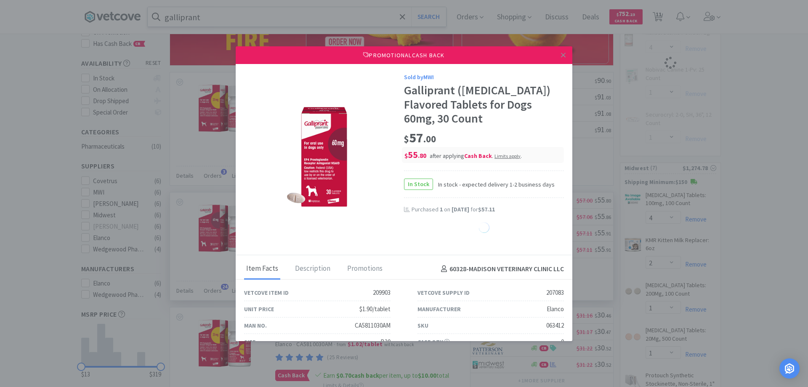
select select "1"
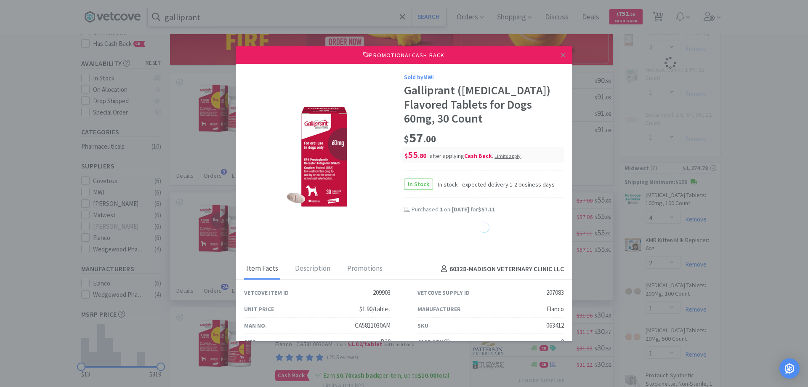
select select "1"
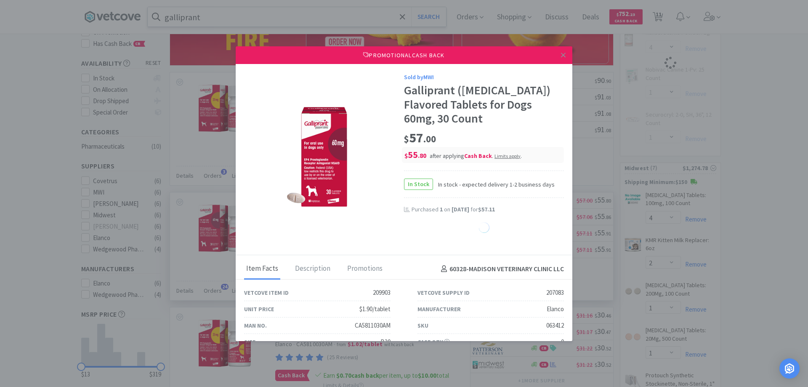
select select "1"
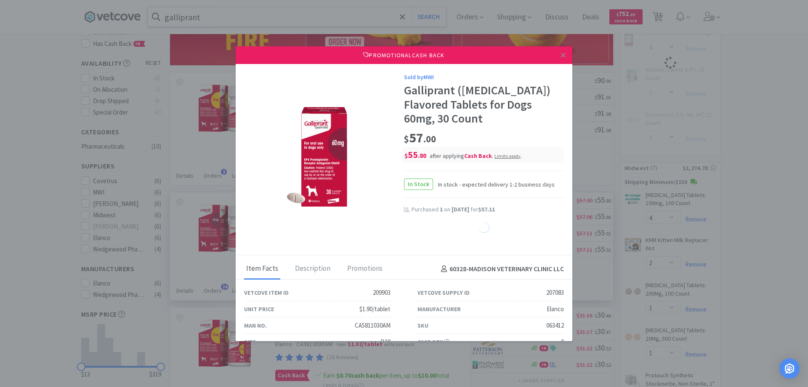
select select "1"
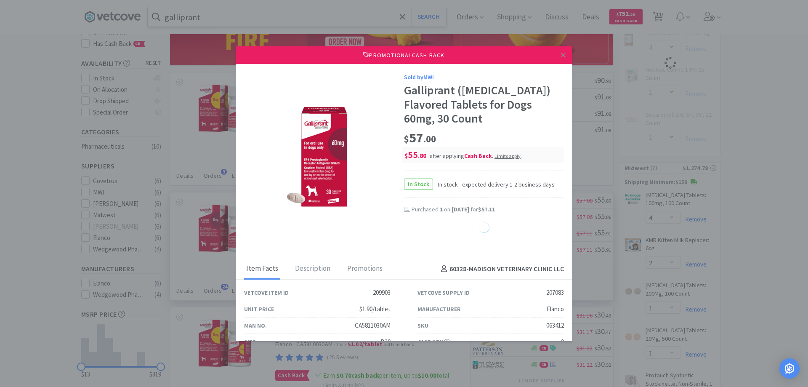
select select "1"
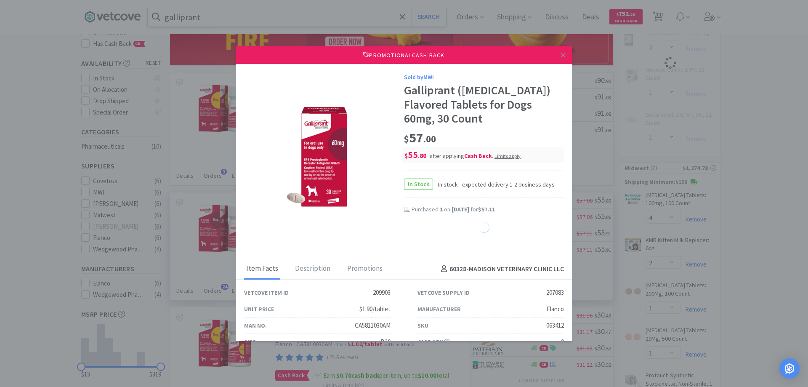
select select "1"
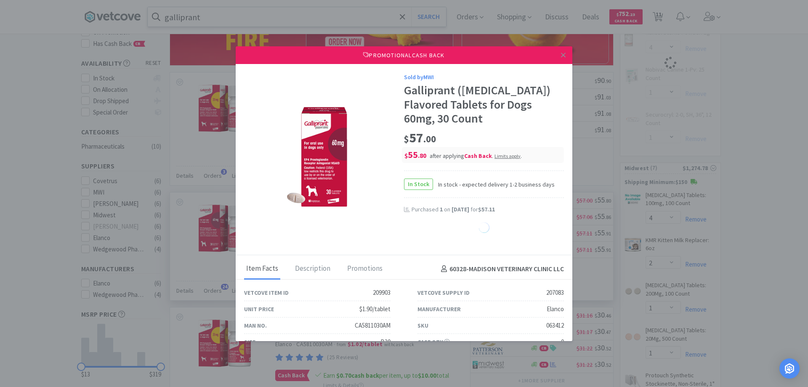
select select "1"
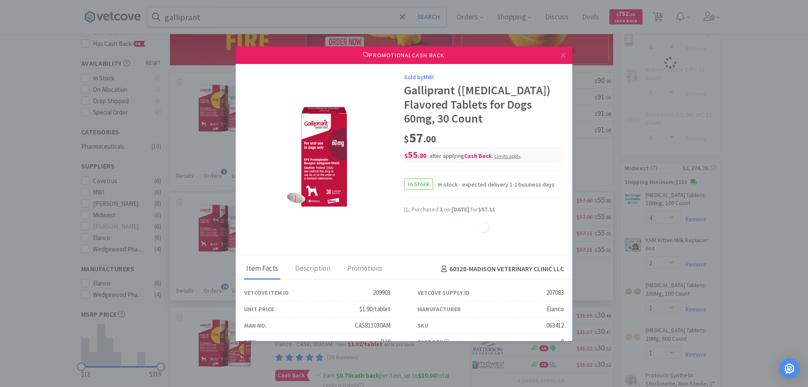
select select "1"
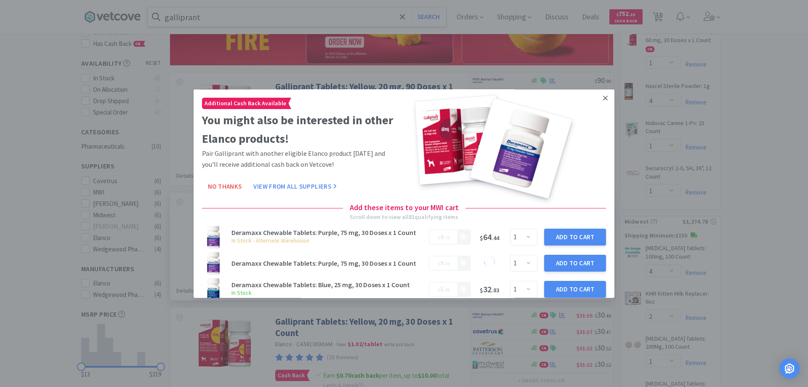
click at [603, 97] on icon at bounding box center [605, 98] width 5 height 8
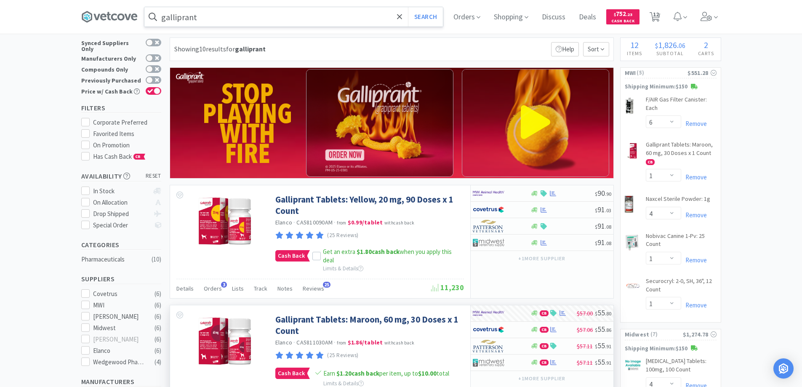
scroll to position [0, 0]
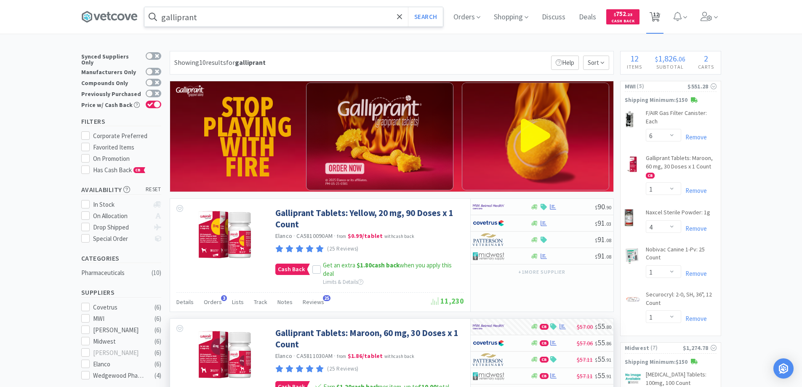
click at [654, 14] on icon at bounding box center [654, 16] width 11 height 9
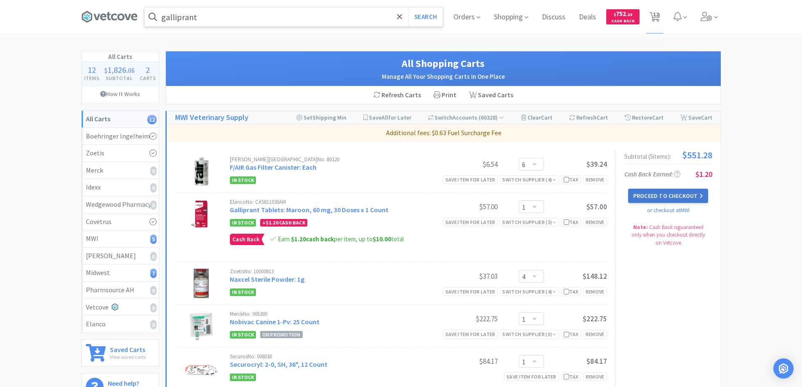
click at [651, 193] on button "Proceed to Checkout" at bounding box center [668, 196] width 80 height 14
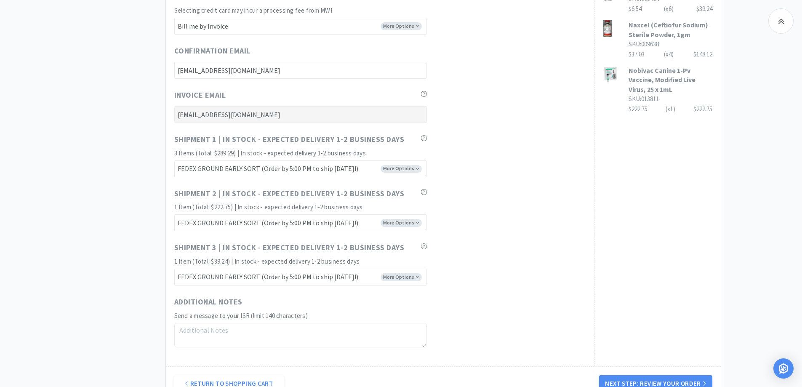
scroll to position [421, 0]
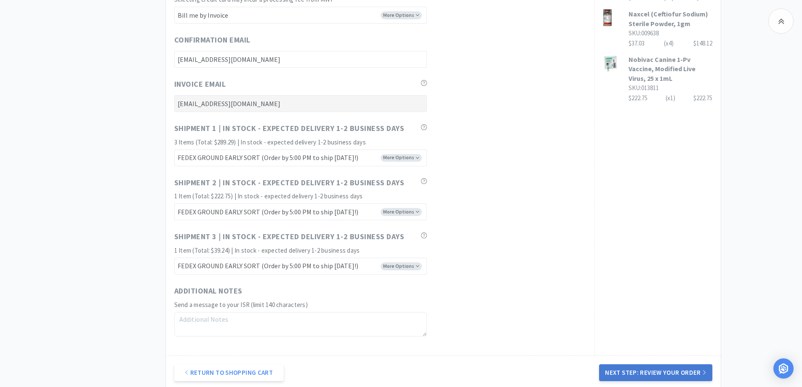
click at [645, 372] on button "Next Step: Review Your Order" at bounding box center [655, 372] width 113 height 17
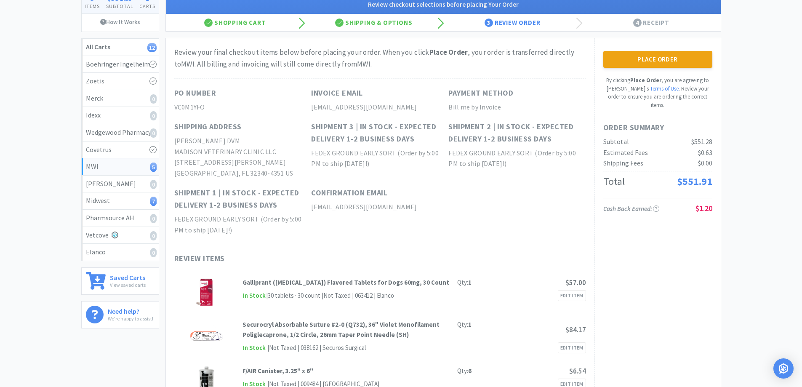
scroll to position [42, 0]
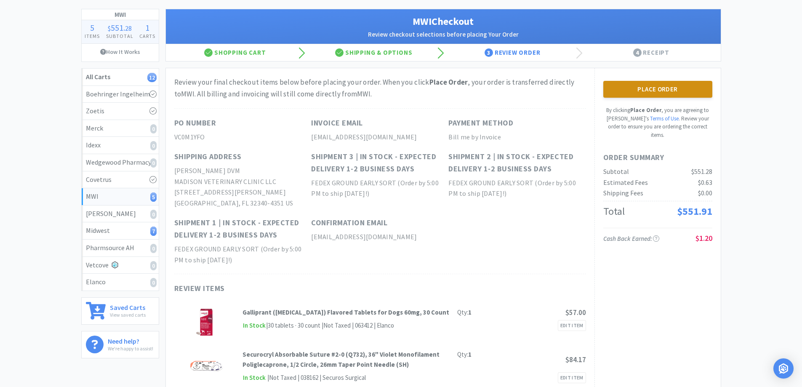
click at [648, 90] on button "Place Order" at bounding box center [657, 89] width 109 height 17
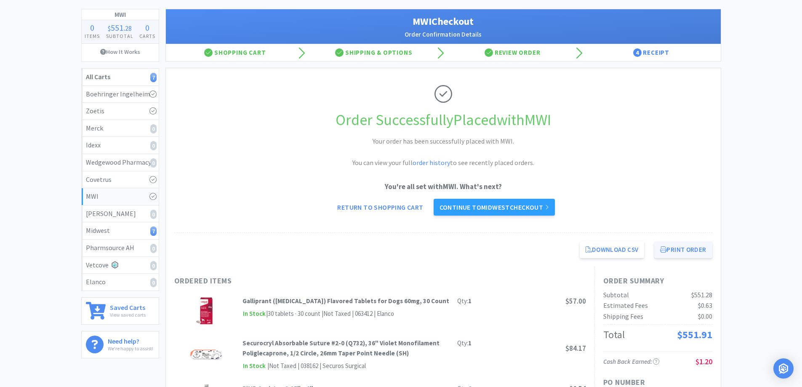
click at [676, 250] on button "Print Order" at bounding box center [683, 249] width 58 height 17
click at [459, 205] on link "Continue to Midwest checkout" at bounding box center [493, 207] width 121 height 17
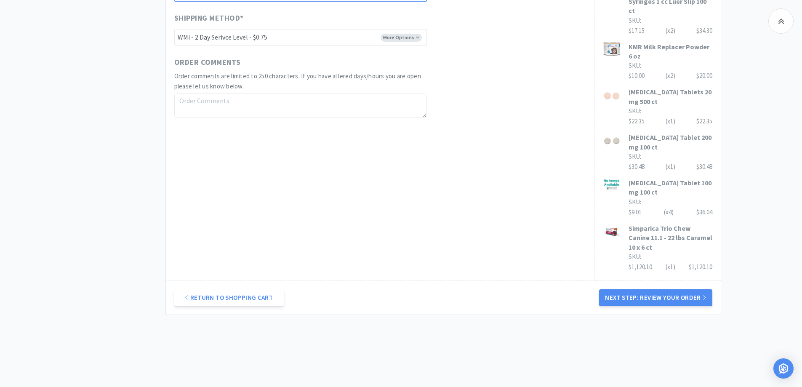
scroll to position [448, 0]
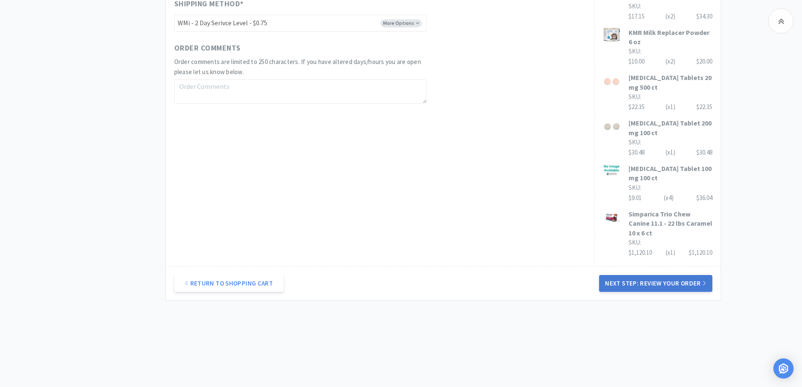
click at [642, 284] on button "Next Step: Review Your Order" at bounding box center [655, 283] width 113 height 17
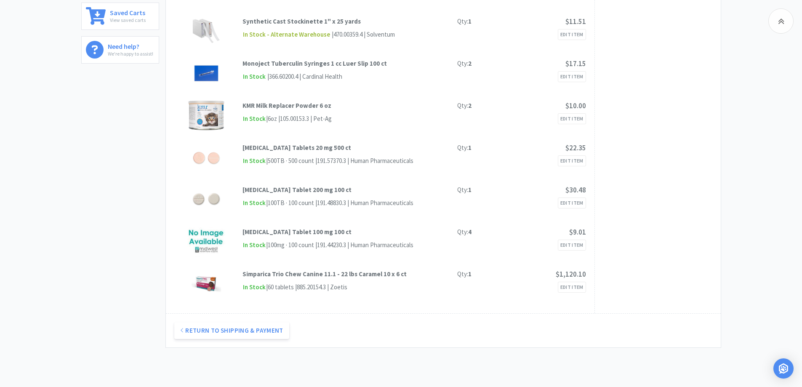
scroll to position [126, 0]
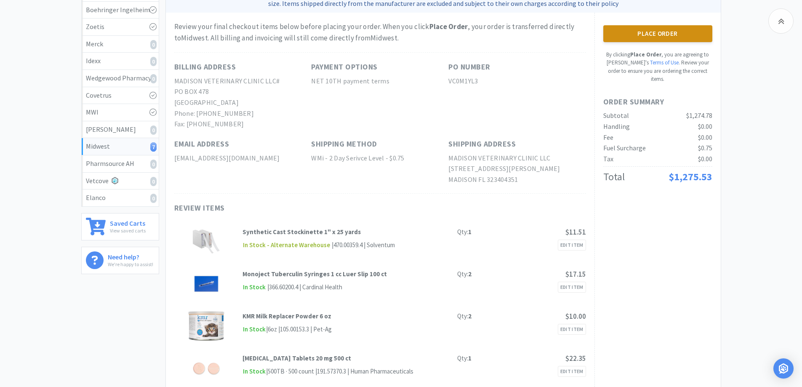
click at [650, 31] on button "Place Order" at bounding box center [657, 33] width 109 height 17
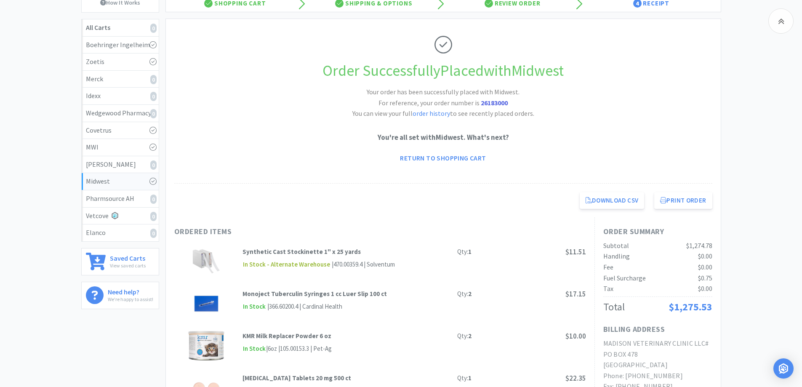
scroll to position [126, 0]
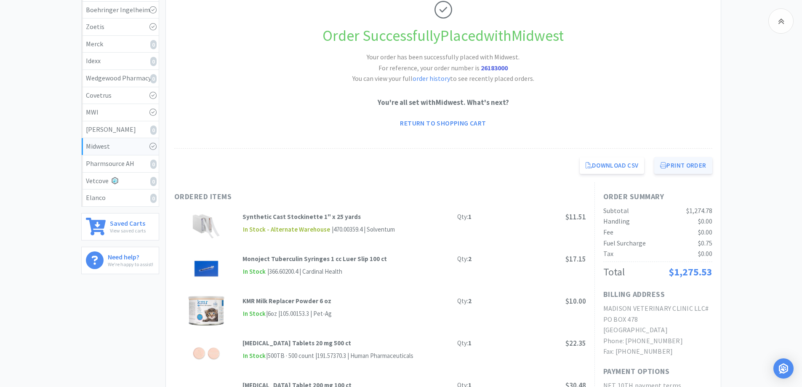
click at [683, 163] on button "Print Order" at bounding box center [683, 165] width 58 height 17
